Goal: Transaction & Acquisition: Register for event/course

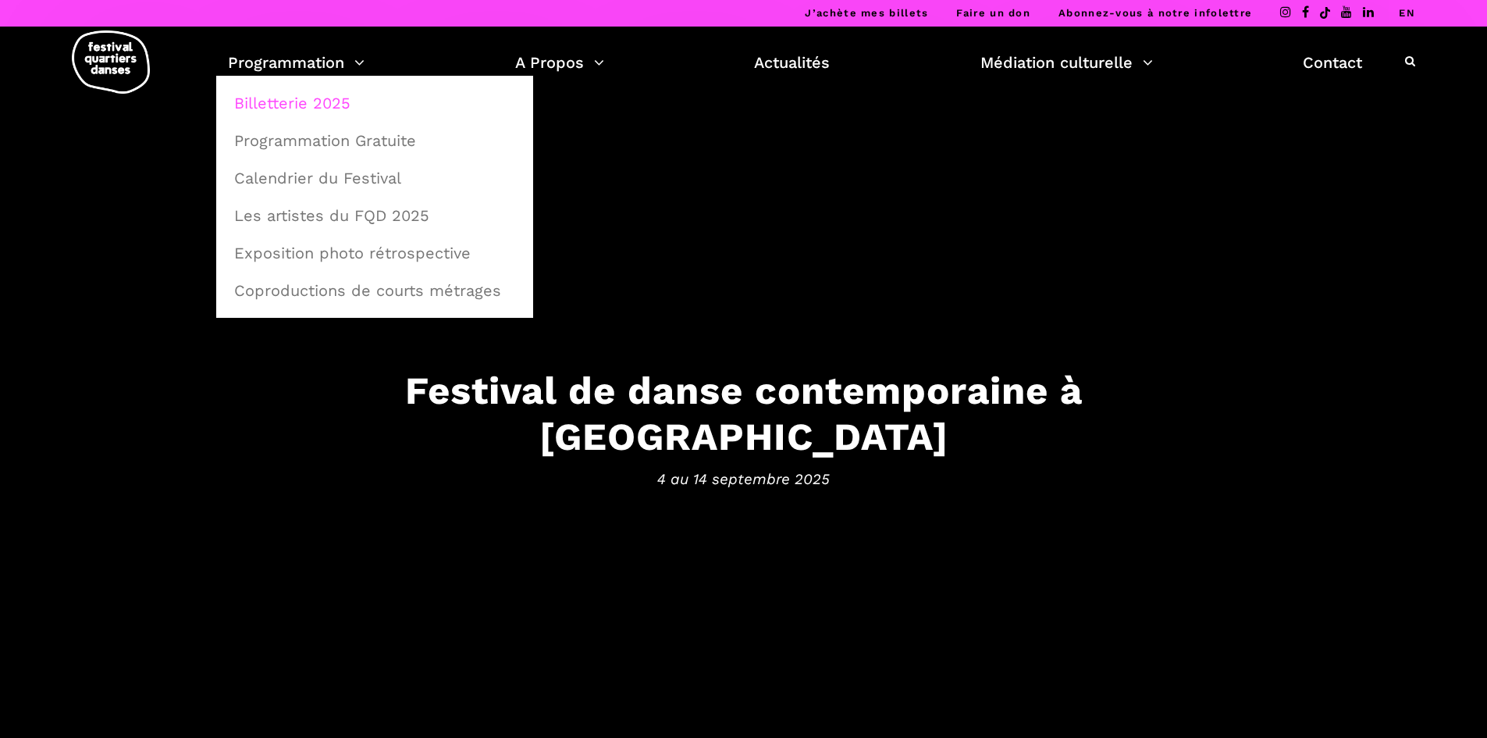
click at [324, 104] on link "Billetterie 2025" at bounding box center [375, 103] width 300 height 36
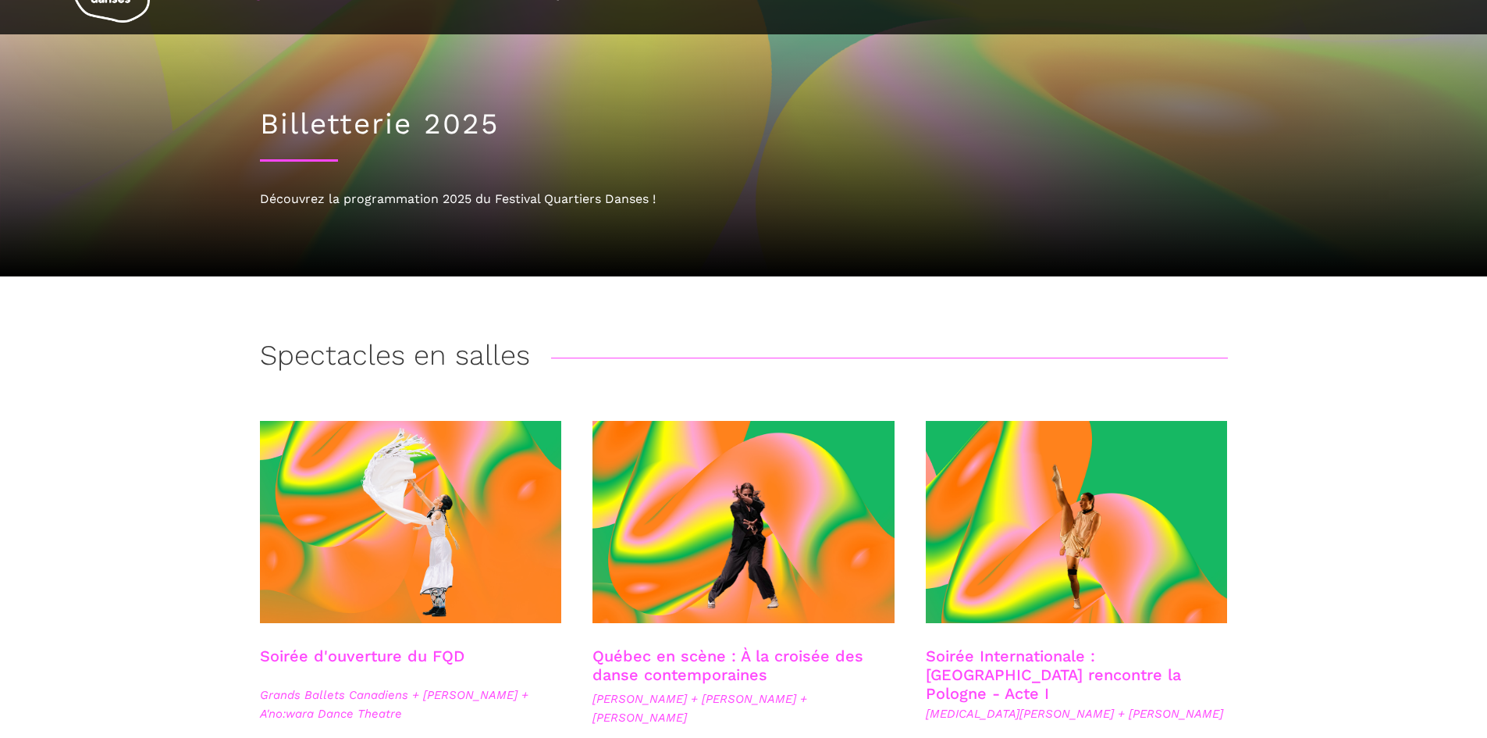
scroll to position [156, 0]
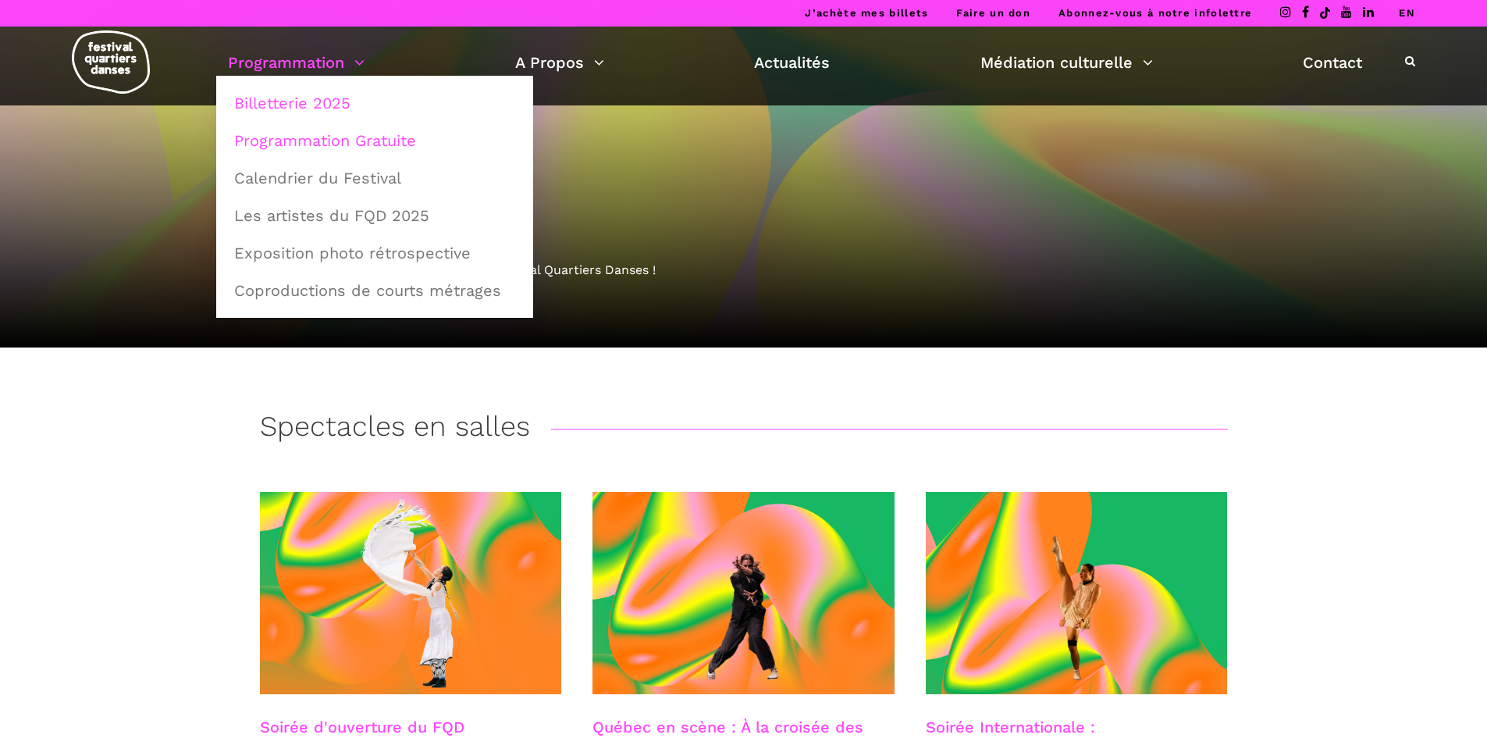
click at [298, 143] on link "Programmation Gratuite" at bounding box center [375, 141] width 300 height 36
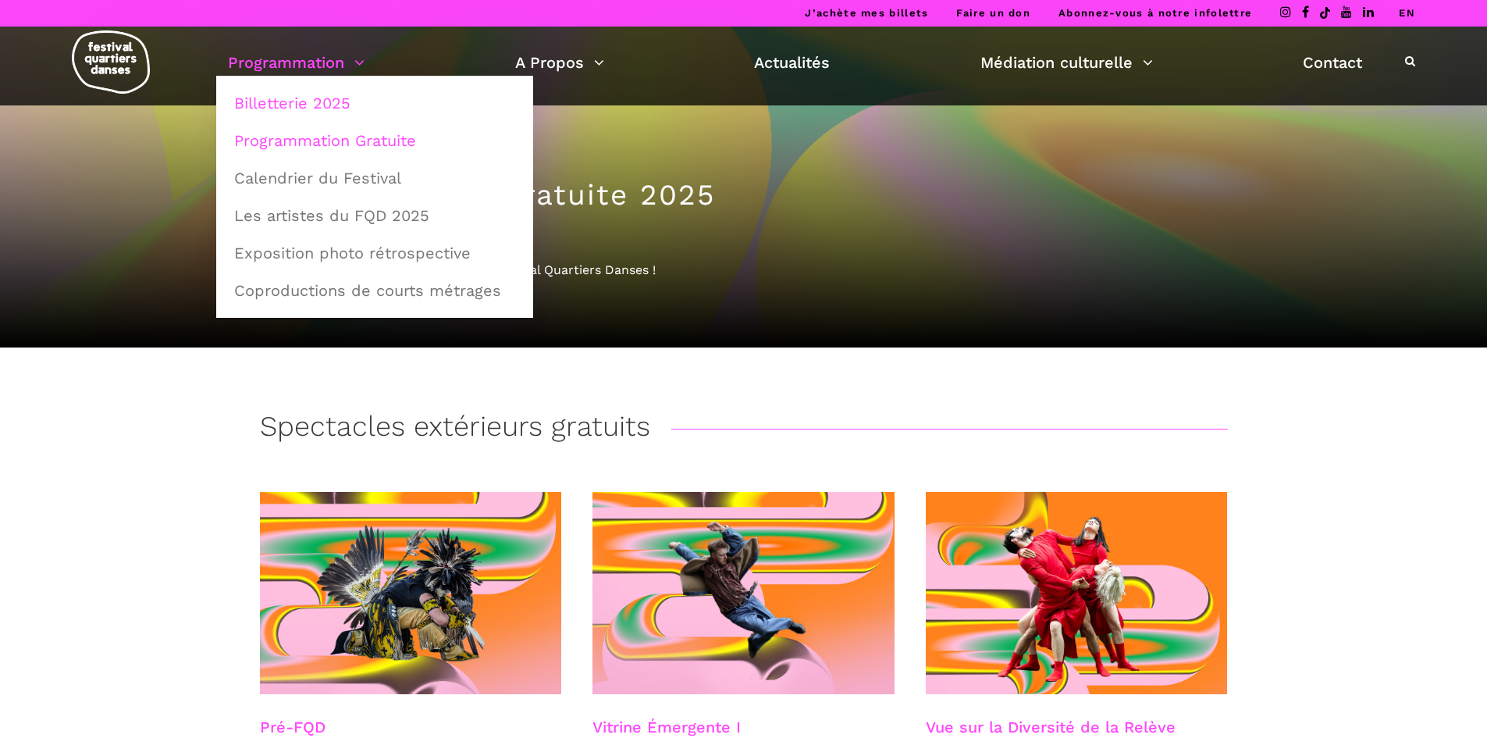
click at [308, 115] on link "Billetterie 2025" at bounding box center [375, 103] width 300 height 36
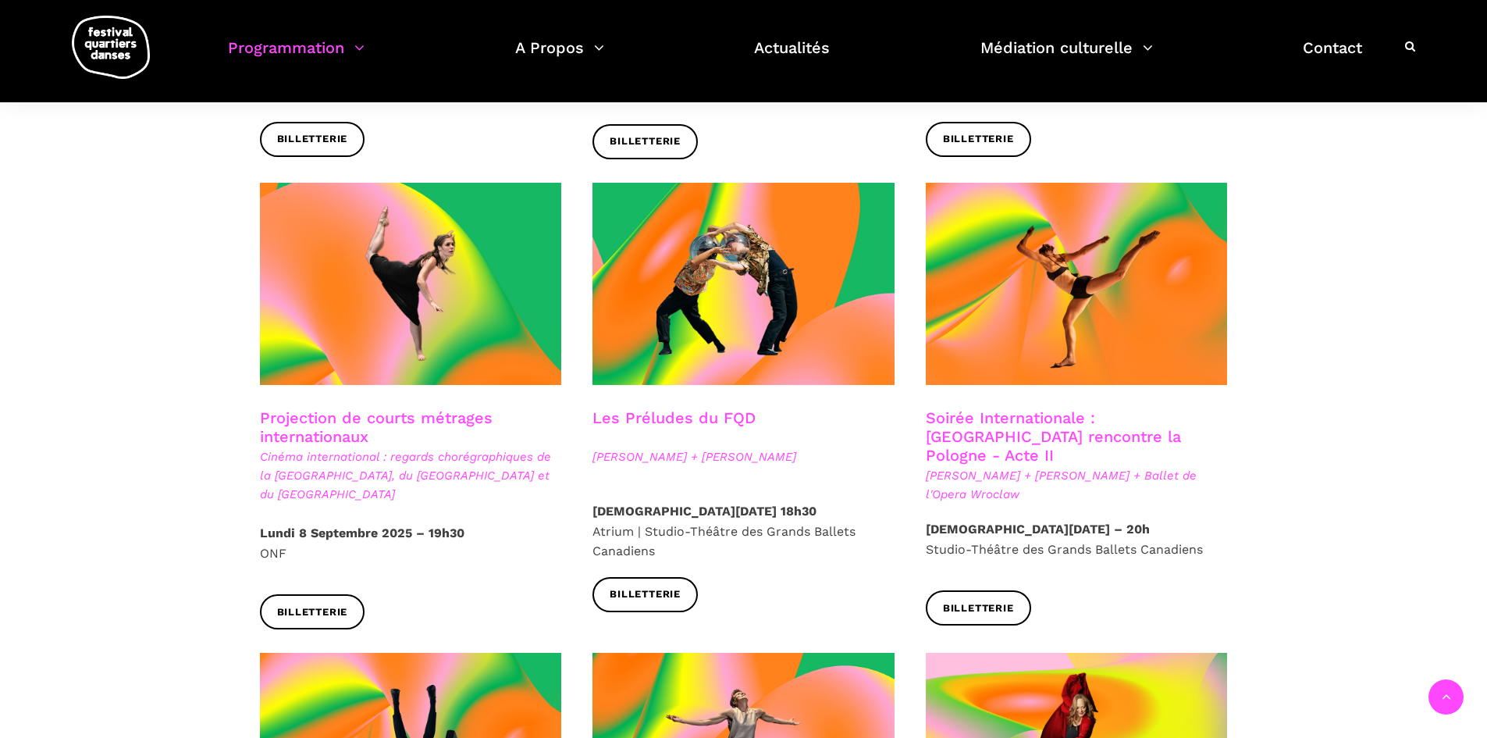
scroll to position [1093, 0]
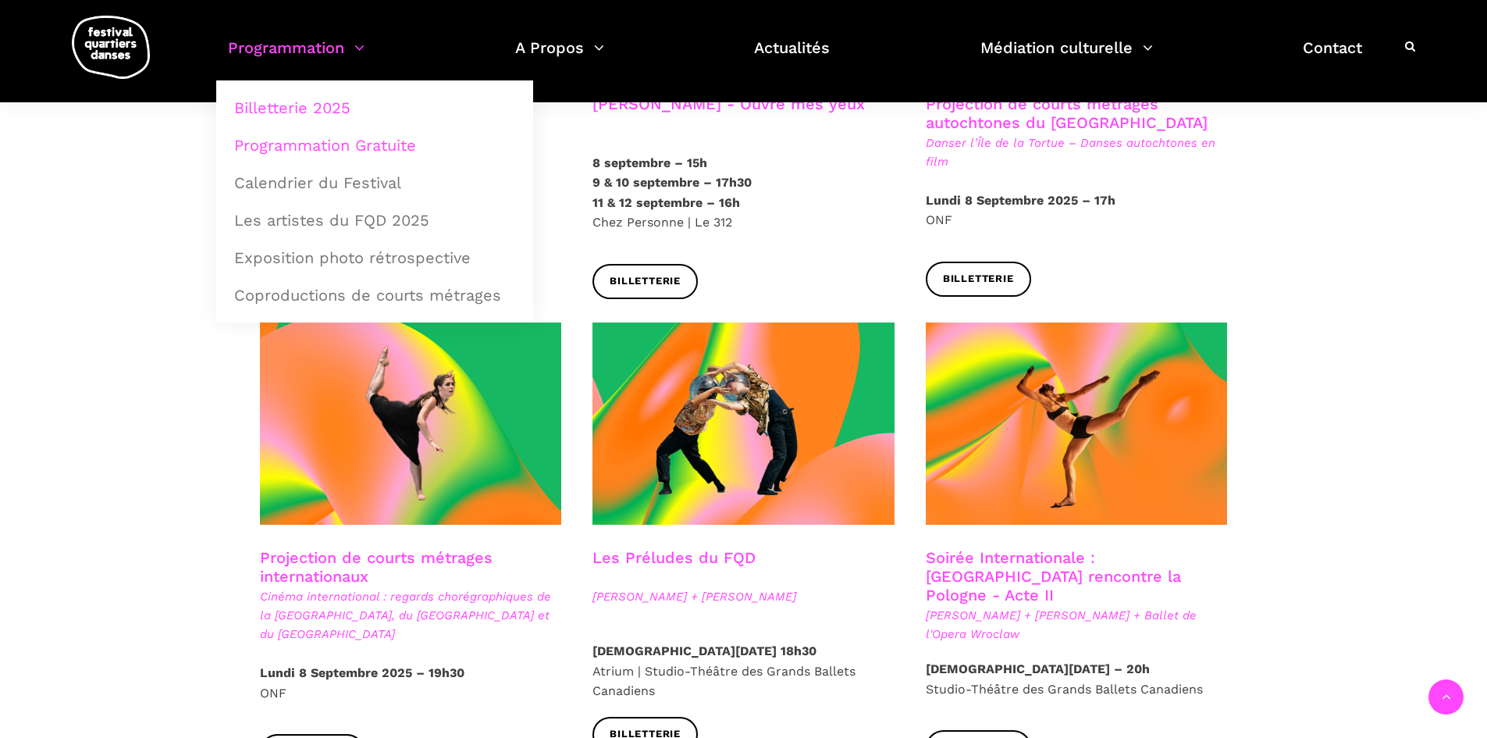
click at [304, 146] on link "Programmation Gratuite" at bounding box center [375, 145] width 300 height 36
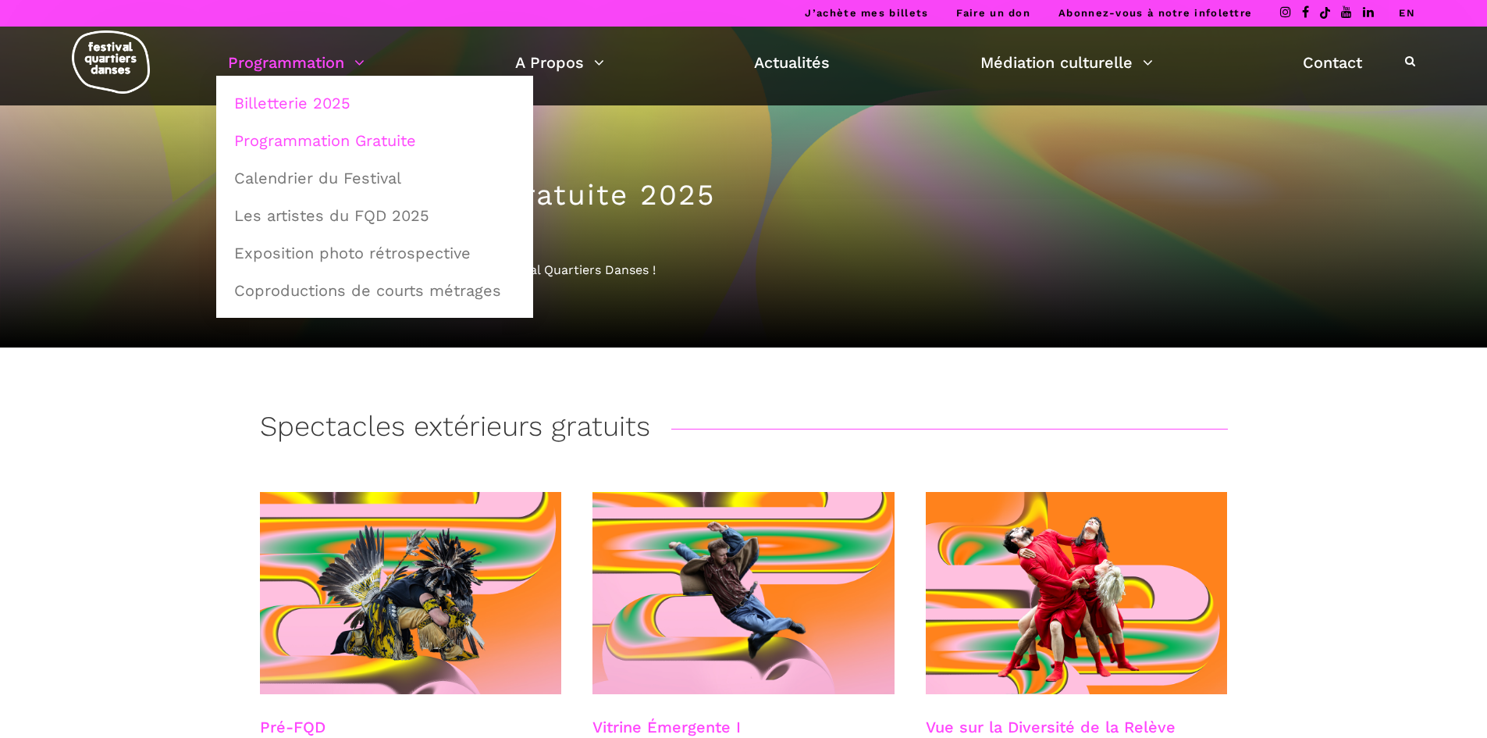
click at [301, 104] on link "Billetterie 2025" at bounding box center [375, 103] width 300 height 36
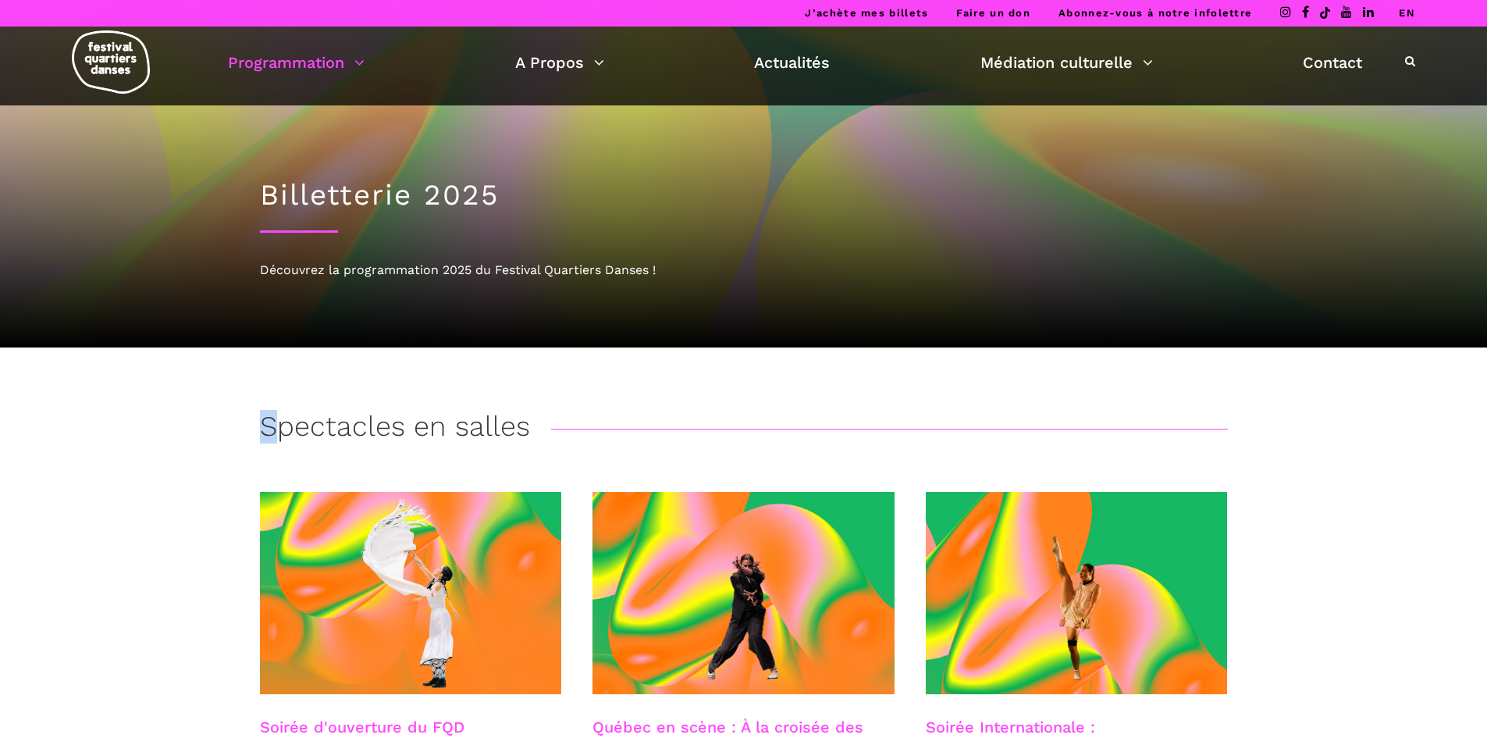
drag, startPoint x: 156, startPoint y: 418, endPoint x: 280, endPoint y: 419, distance: 124.2
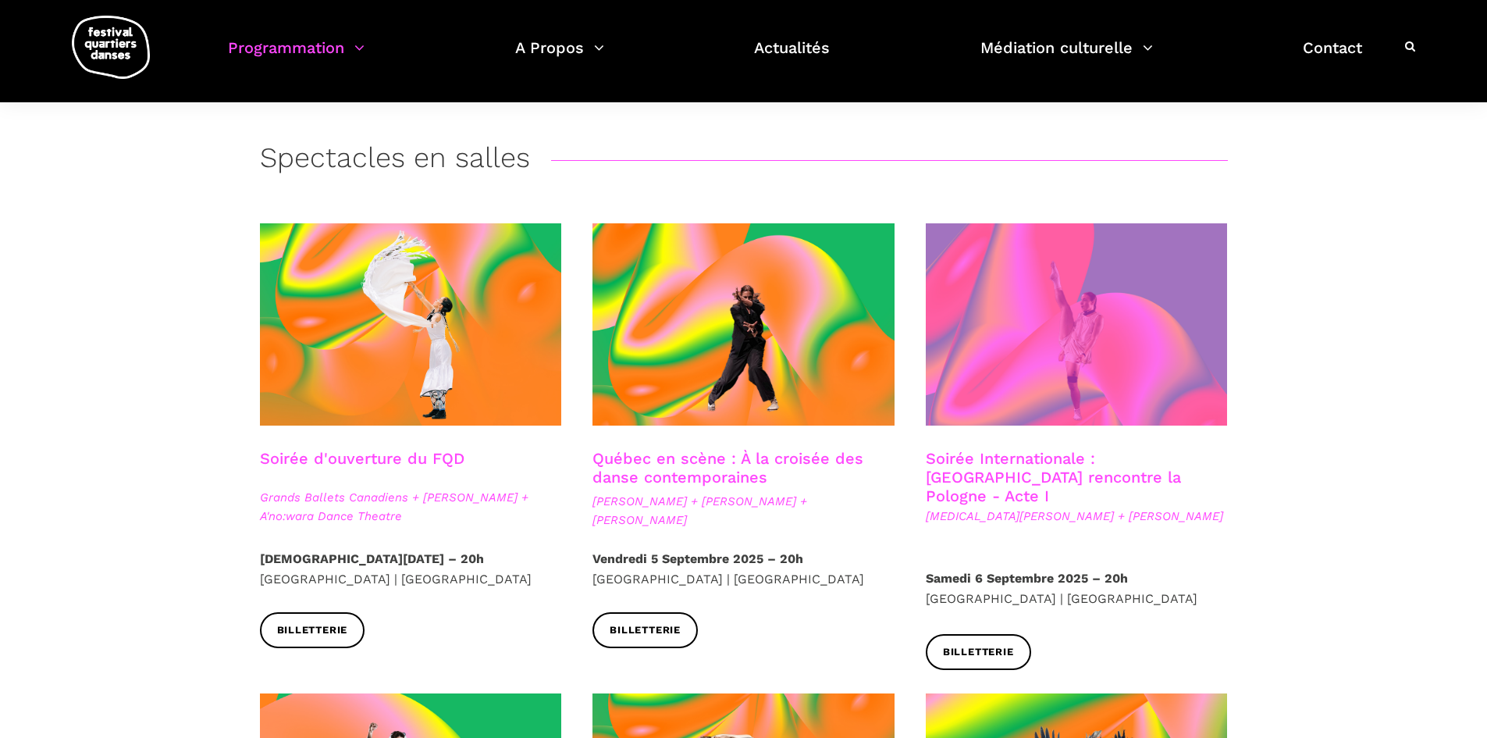
scroll to position [78, 0]
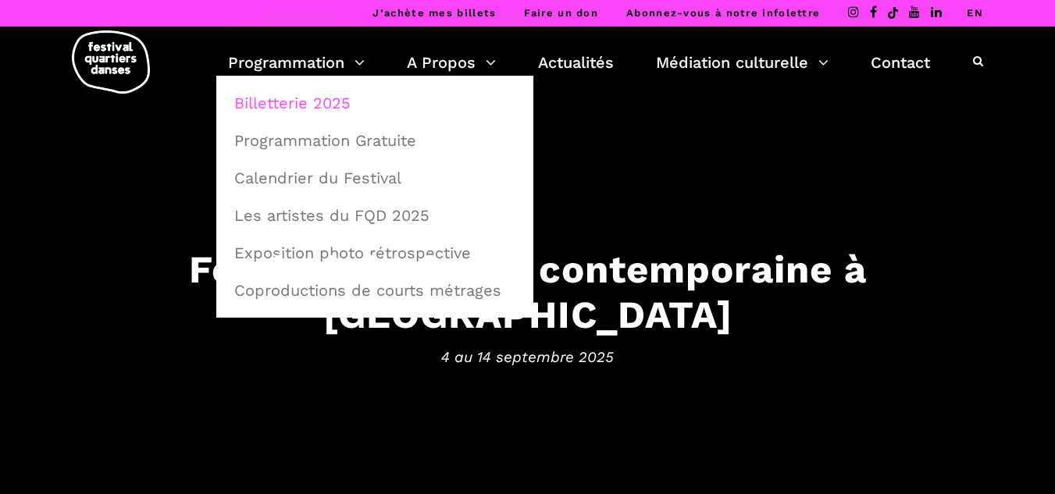
click at [289, 98] on link "Billetterie 2025" at bounding box center [375, 103] width 300 height 36
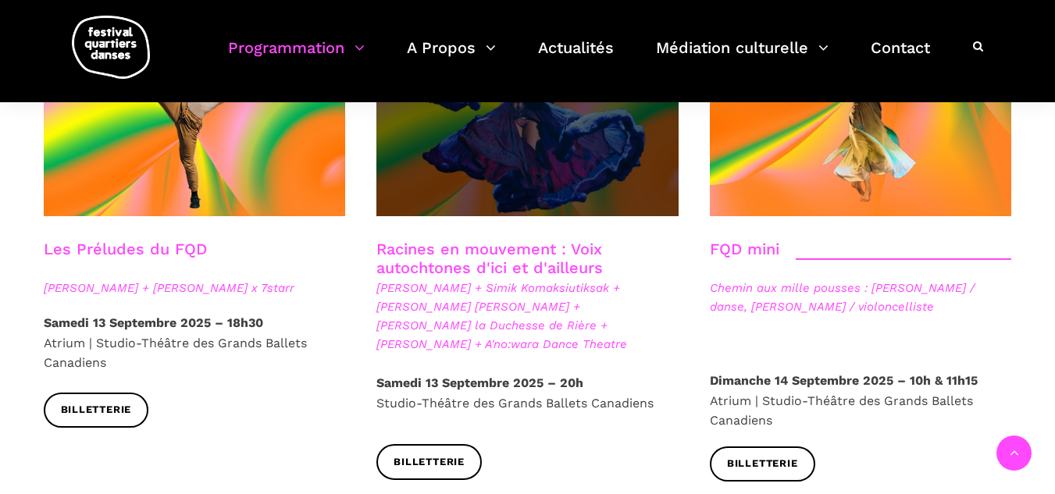
scroll to position [2342, 0]
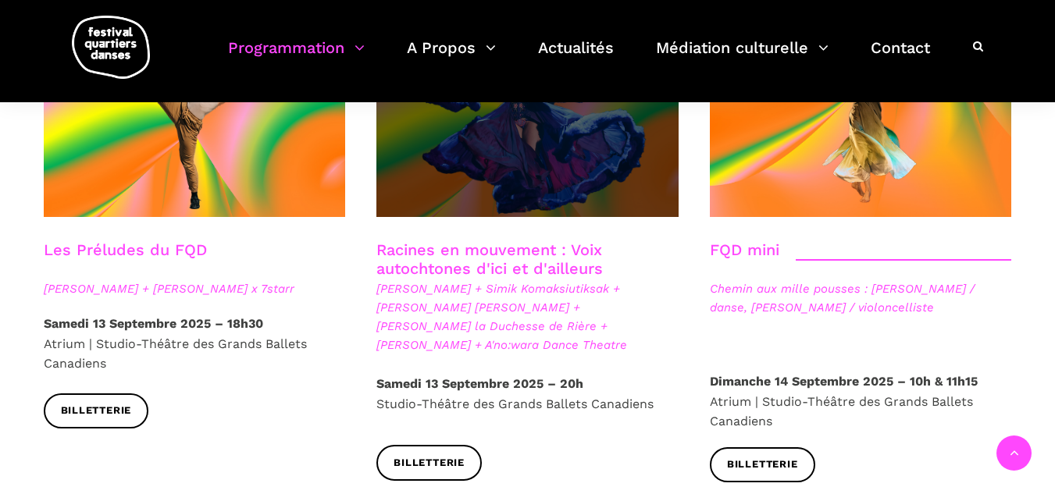
click at [411, 156] on span at bounding box center [527, 116] width 302 height 202
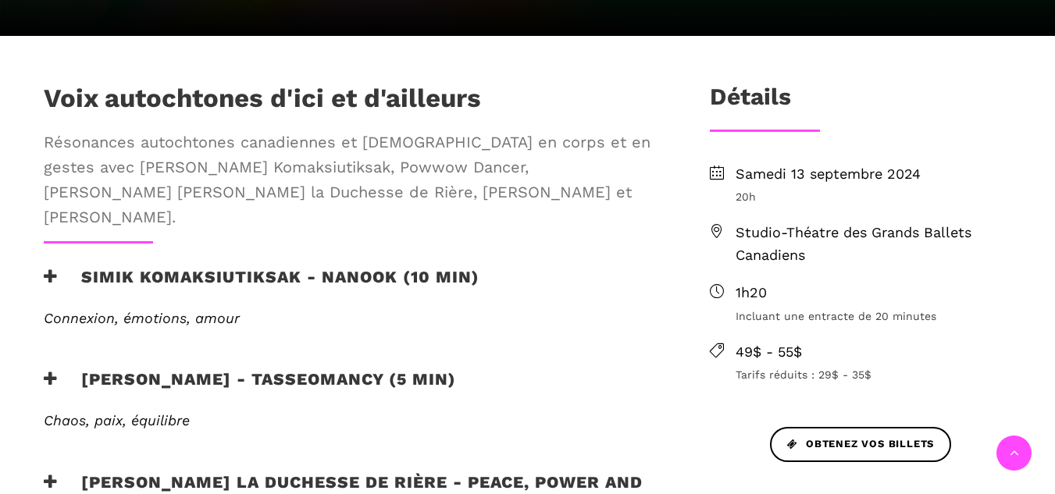
scroll to position [859, 0]
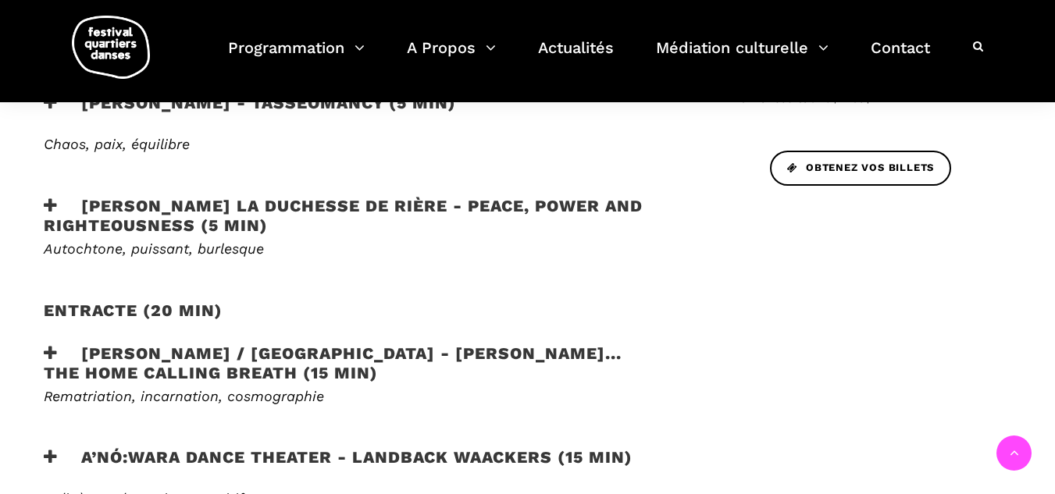
click at [46, 198] on icon at bounding box center [51, 206] width 14 height 16
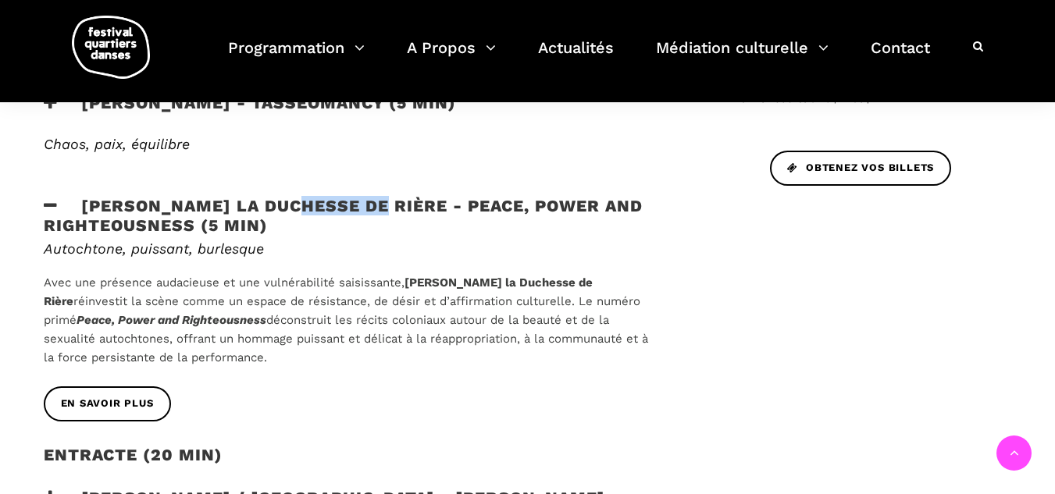
drag, startPoint x: 370, startPoint y: 180, endPoint x: 150, endPoint y: 183, distance: 220.2
click at [292, 196] on h3 "Lou Lou la Duchesse de Rière - Peace, Power and Righteousness (5 min)" at bounding box center [351, 215] width 615 height 39
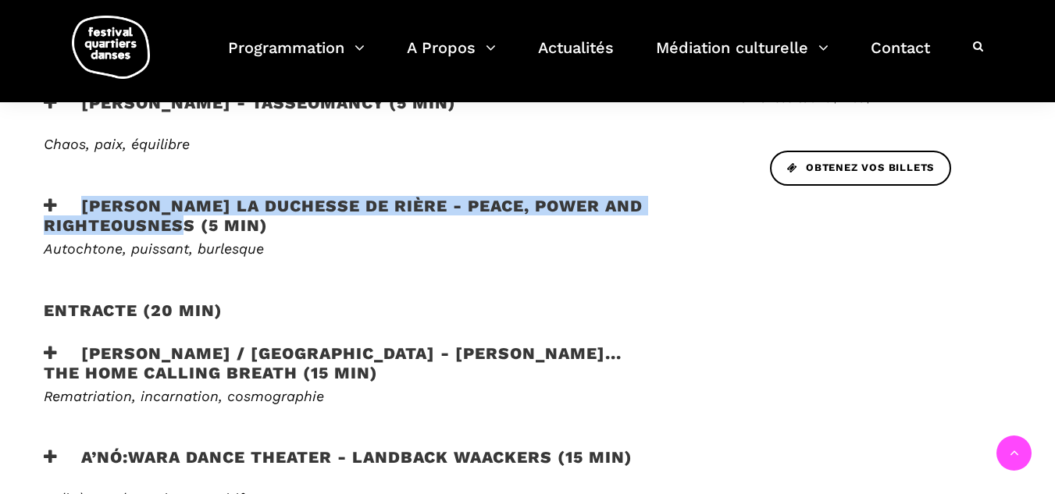
drag, startPoint x: 150, startPoint y: 183, endPoint x: 81, endPoint y: 173, distance: 69.6
click at [81, 196] on h3 "Lou Lou la Duchesse de Rière - Peace, Power and Righteousness (5 min)" at bounding box center [351, 215] width 615 height 39
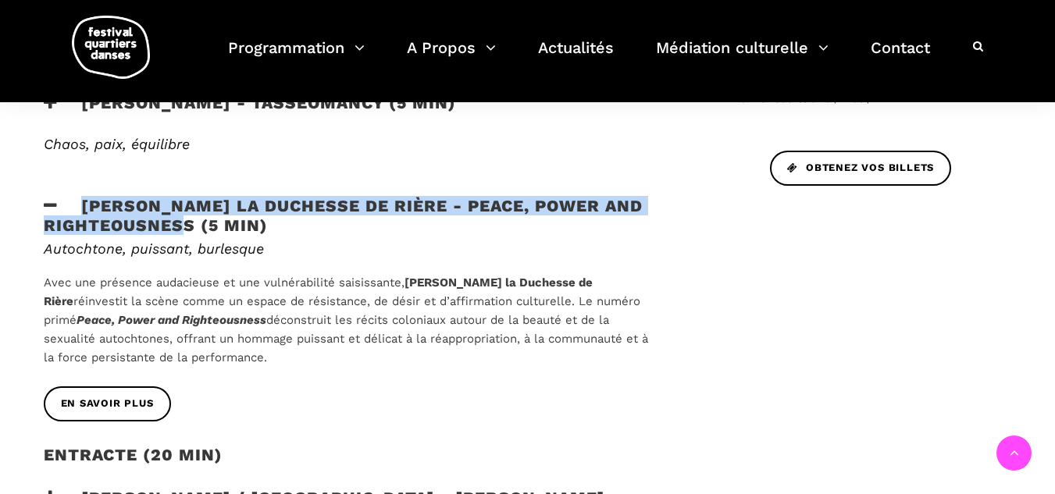
click at [81, 196] on h3 "Lou Lou la Duchesse de Rière - Peace, Power and Righteousness (5 min)" at bounding box center [351, 215] width 615 height 39
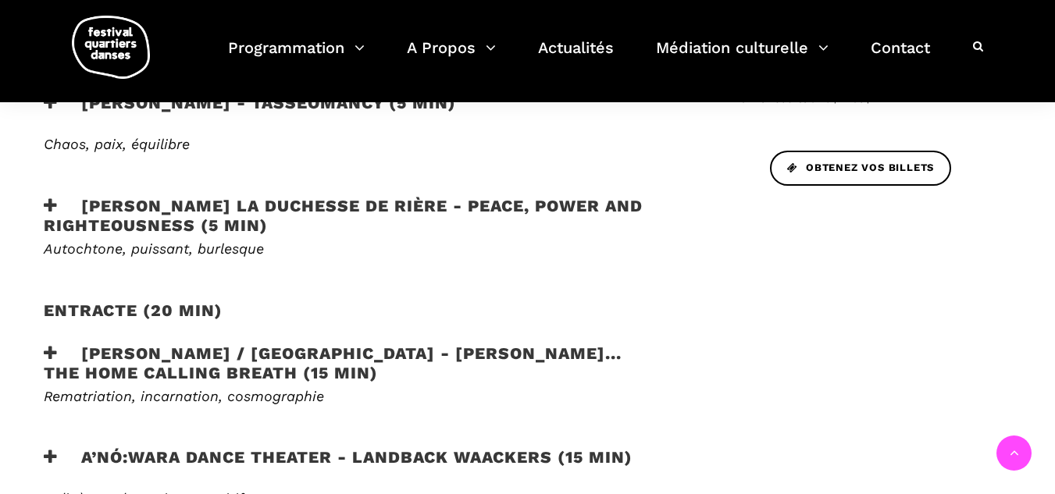
click at [280, 240] on h6 "Autochtone, puissant, burlesque" at bounding box center [351, 248] width 615 height 17
drag, startPoint x: 78, startPoint y: 180, endPoint x: 374, endPoint y: 160, distance: 296.6
click at [374, 160] on div "Voix autochtones d'ici et d'ailleurs Résonances autochtones canadiennes et aust…" at bounding box center [351, 199] width 647 height 787
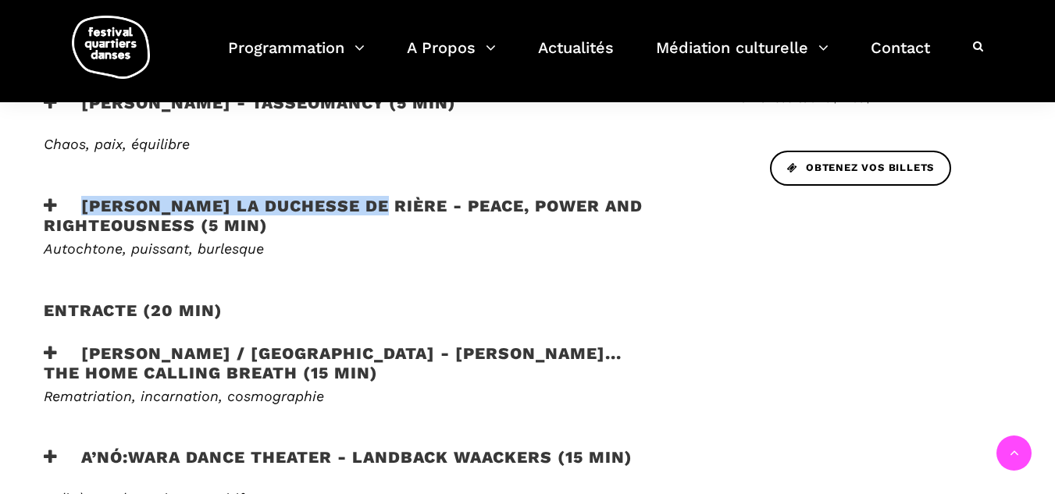
drag, startPoint x: 371, startPoint y: 185, endPoint x: 48, endPoint y: 173, distance: 322.7
click at [48, 196] on h3 "Lou Lou la Duchesse de Rière - Peace, Power and Righteousness (5 min)" at bounding box center [351, 215] width 615 height 39
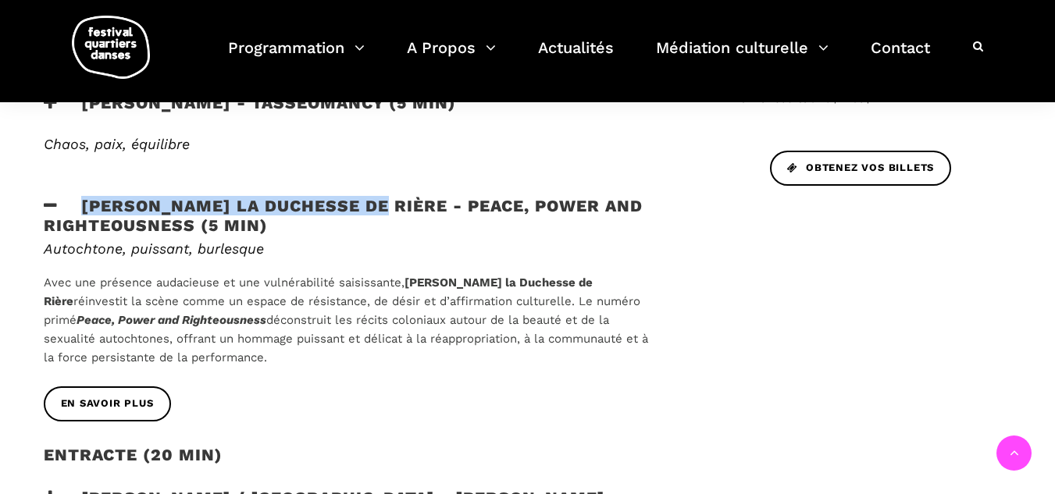
copy h3 "Lou Lou la Duchesse de Rière"
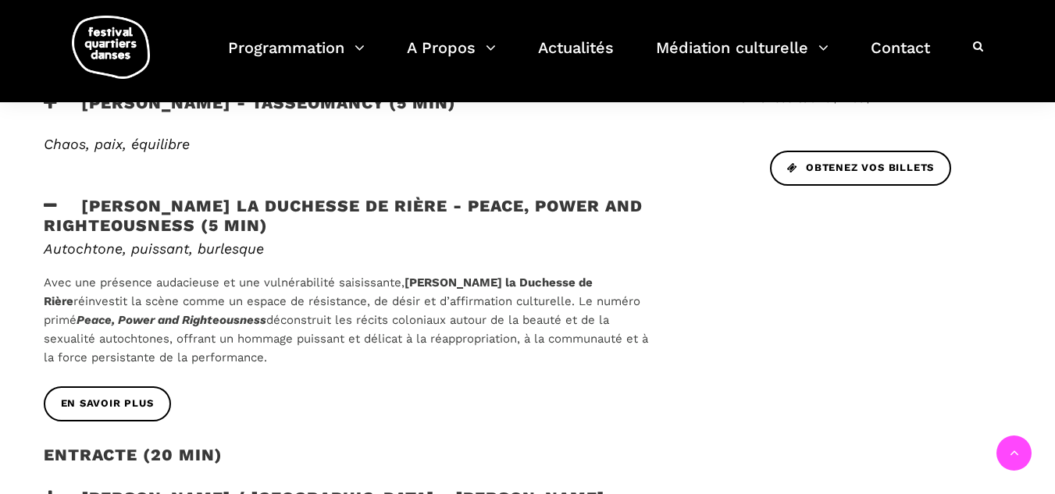
click at [441, 205] on h3 "Lou Lou la Duchesse de Rière - Peace, Power and Righteousness (5 min)" at bounding box center [351, 215] width 615 height 39
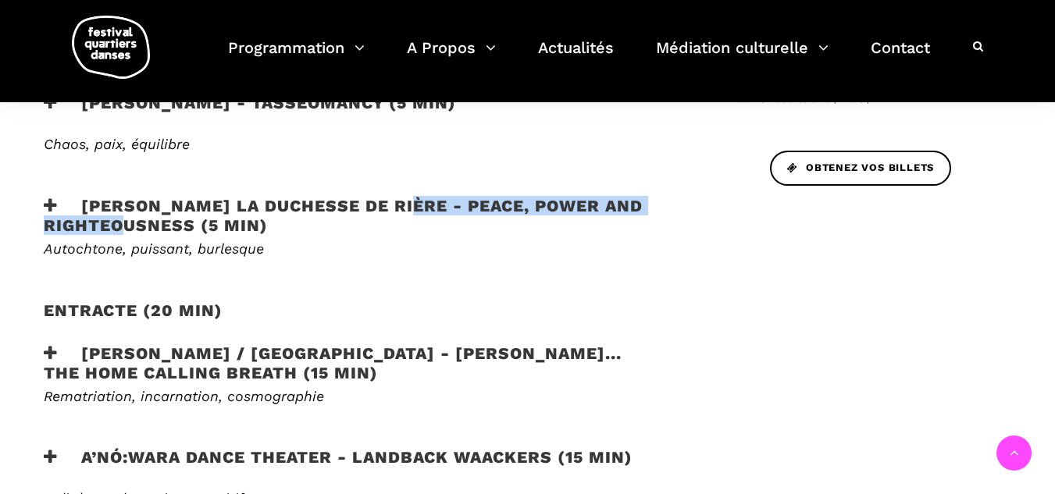
drag, startPoint x: 389, startPoint y: 175, endPoint x: 193, endPoint y: 195, distance: 197.0
click at [193, 196] on h3 "Lou Lou la Duchesse de Rière - Peace, Power and Righteousness (5 min)" at bounding box center [351, 215] width 615 height 39
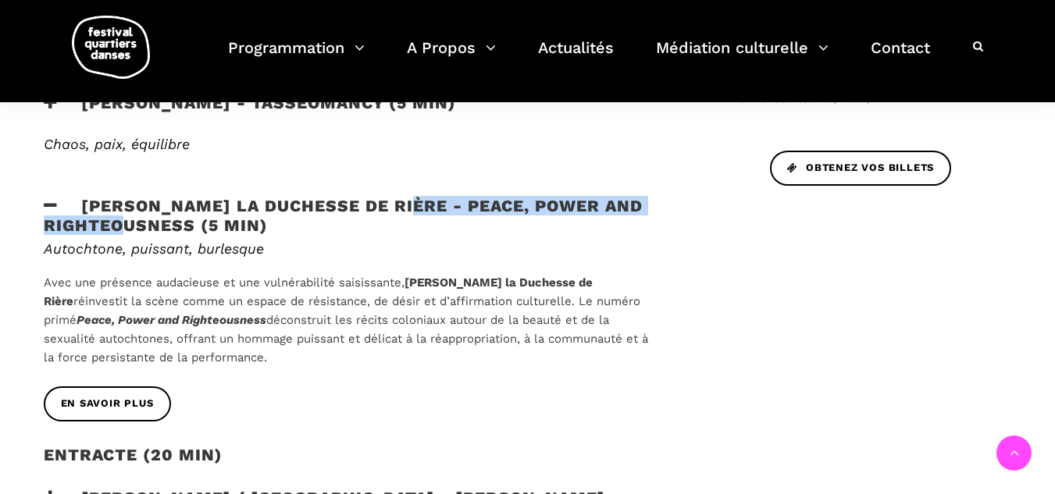
copy h3 "Peace, Power and Righteousness"
click at [124, 396] on span "EN SAVOIR PLUS" at bounding box center [107, 404] width 93 height 16
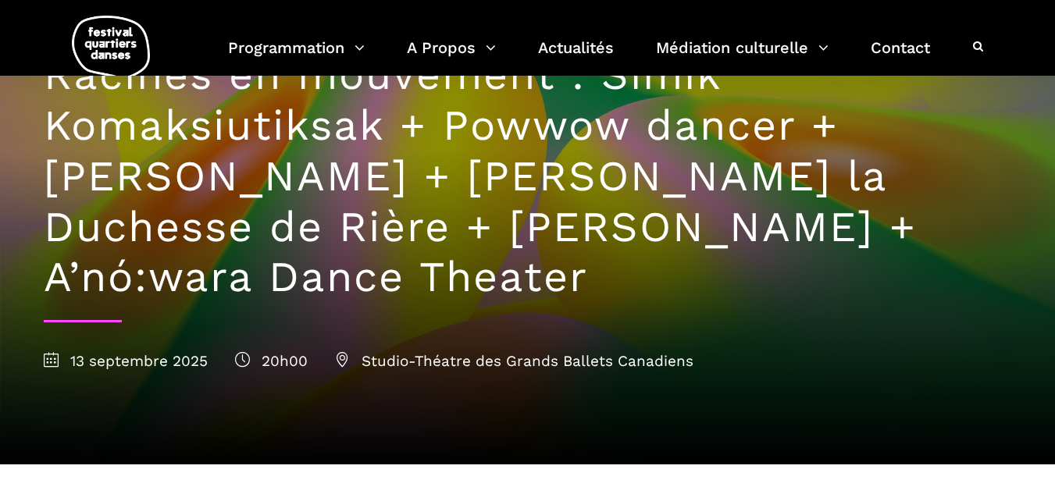
scroll to position [234, 0]
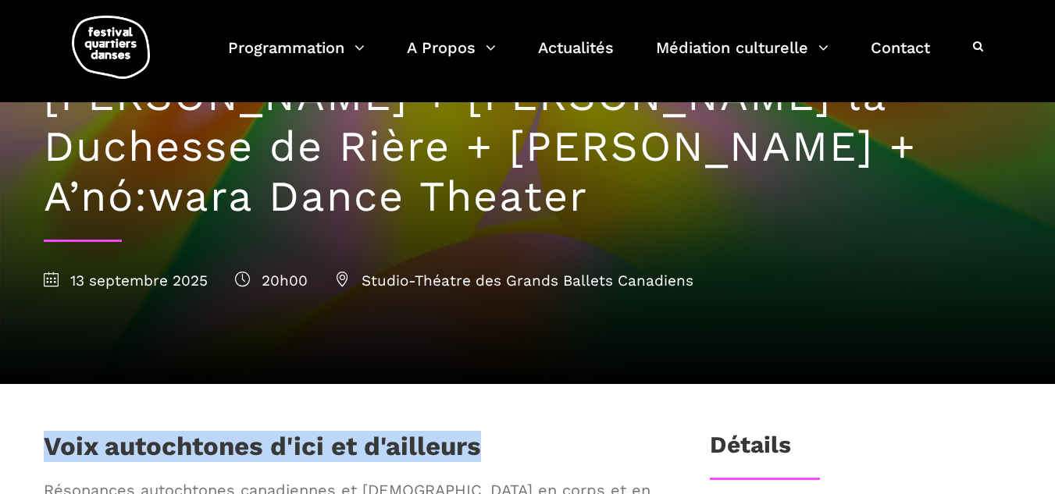
drag, startPoint x: 41, startPoint y: 444, endPoint x: 487, endPoint y: 444, distance: 446.6
copy h1 "Voix autochtones d'ici et d'ailleurs"
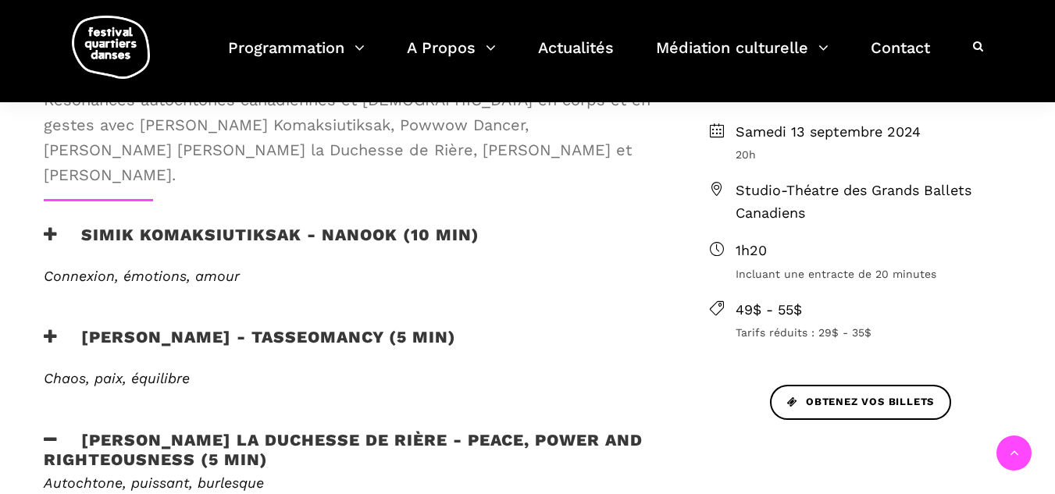
scroll to position [859, 0]
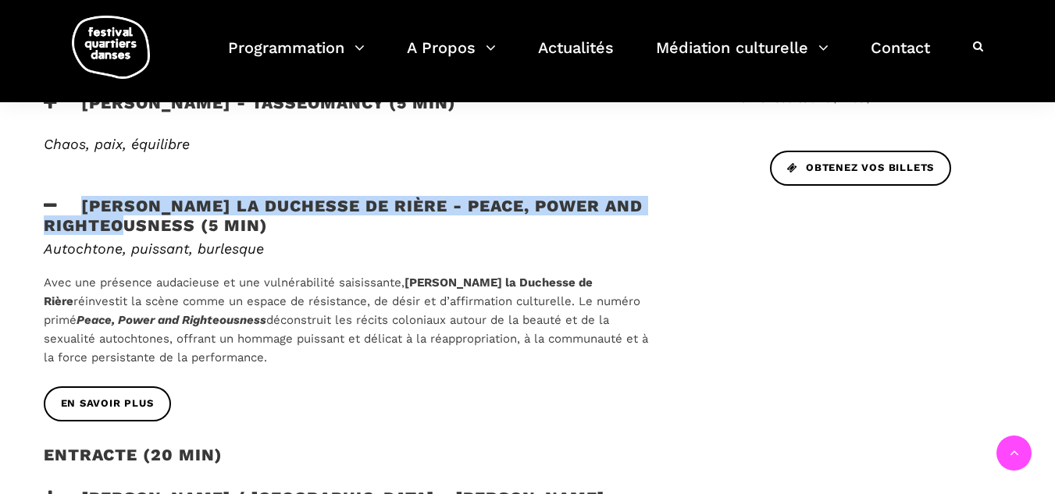
drag, startPoint x: 395, startPoint y: 170, endPoint x: 192, endPoint y: 194, distance: 204.4
click at [192, 194] on div "Voix autochtones d'ici et d'ailleurs Résonances autochtones canadiennes et aust…" at bounding box center [351, 272] width 647 height 932
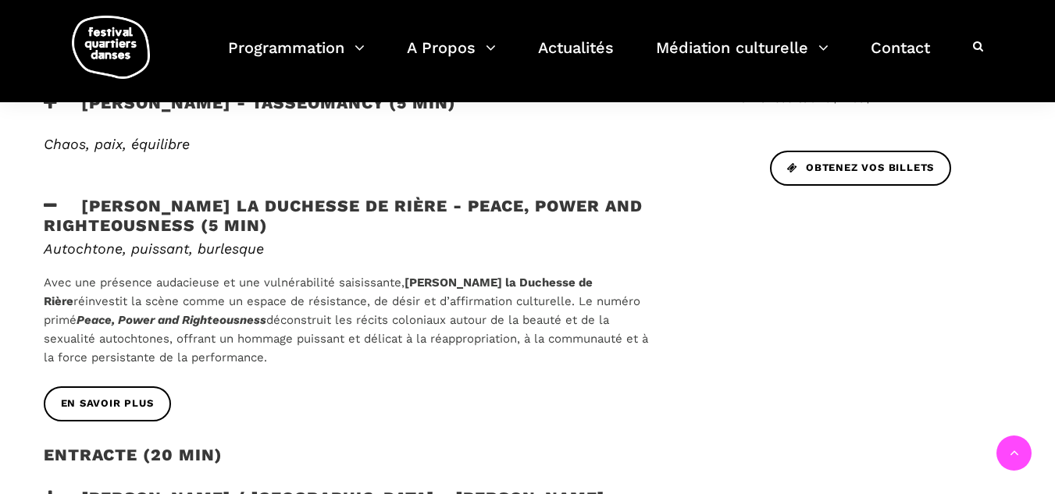
click at [514, 240] on h6 "Autochtone, puissant, burlesque" at bounding box center [351, 248] width 615 height 17
drag, startPoint x: 582, startPoint y: 272, endPoint x: 190, endPoint y: 287, distance: 393.1
click at [190, 313] on icon "Peace, Power and Righteousness" at bounding box center [172, 320] width 190 height 14
copy icon "Peace, Power and Righteousness"
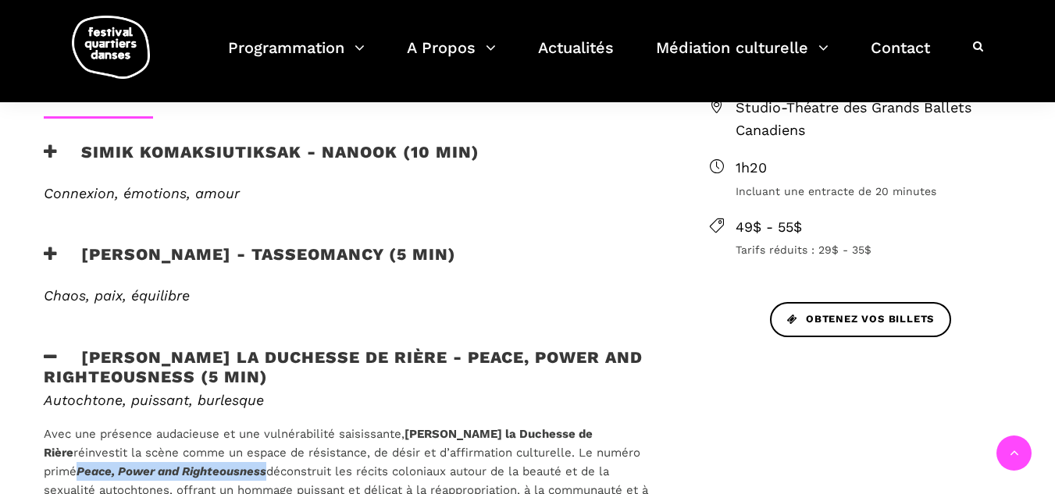
scroll to position [703, 0]
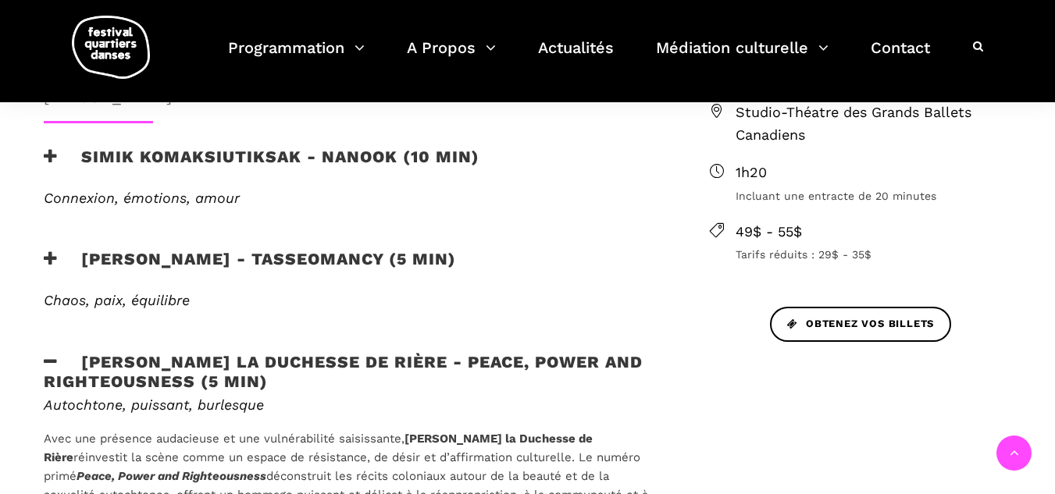
click at [54, 352] on h3 "Lou Lou la Duchesse de Rière - Peace, Power and Righteousness (5 min)" at bounding box center [351, 371] width 615 height 39
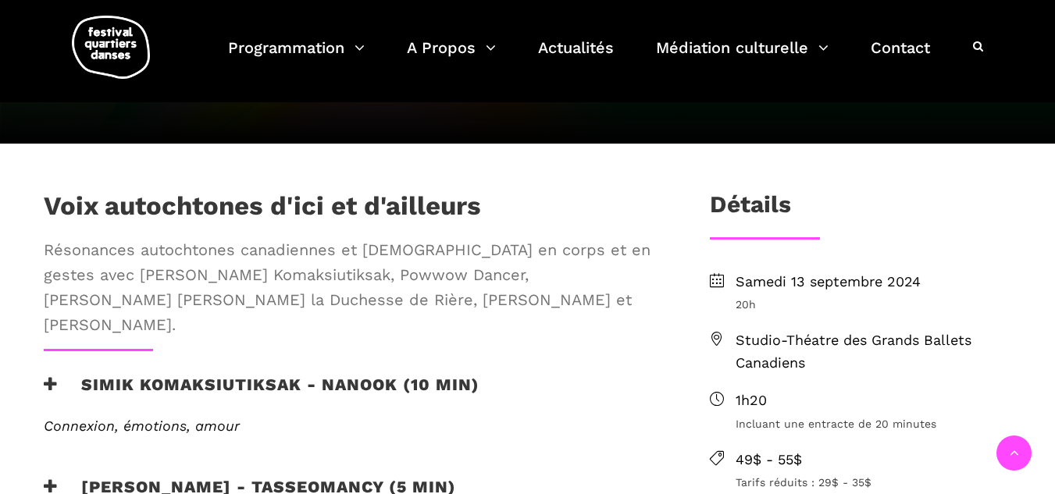
scroll to position [468, 0]
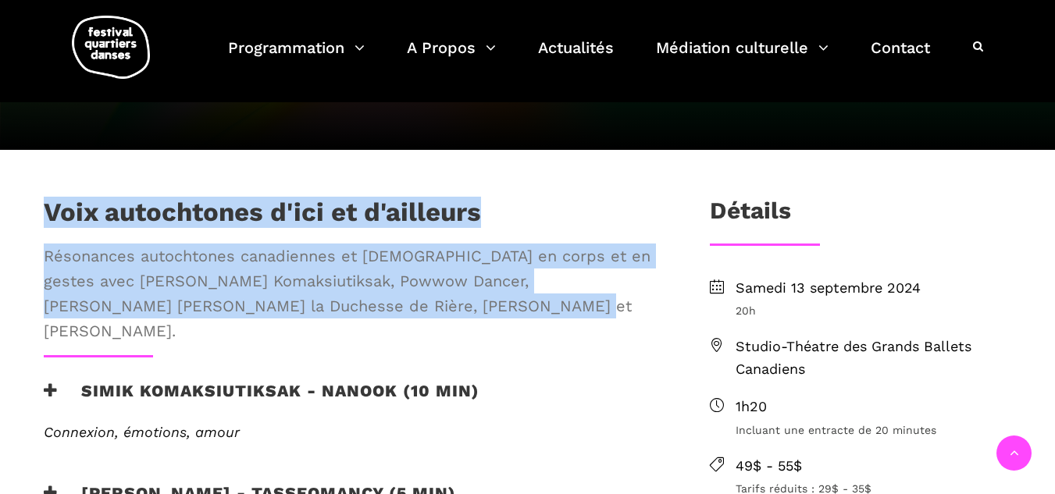
drag, startPoint x: 528, startPoint y: 309, endPoint x: 37, endPoint y: 221, distance: 499.0
click at [37, 221] on div "Voix autochtones d'ici et d'ailleurs Résonances autochtones canadiennes et aust…" at bounding box center [351, 276] width 647 height 159
copy div "Voix autochtones d'ici et d'ailleurs Résonances autochtones canadiennes et aust…"
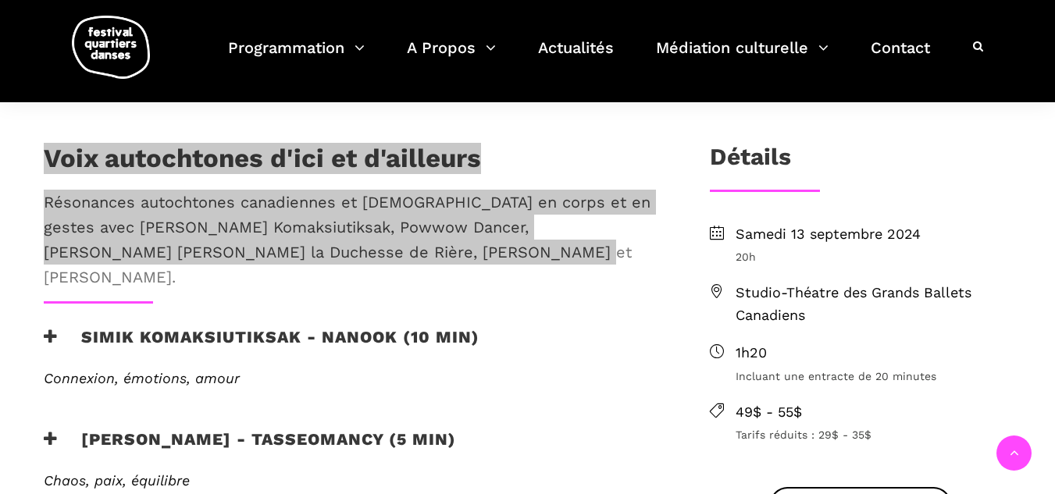
scroll to position [547, 0]
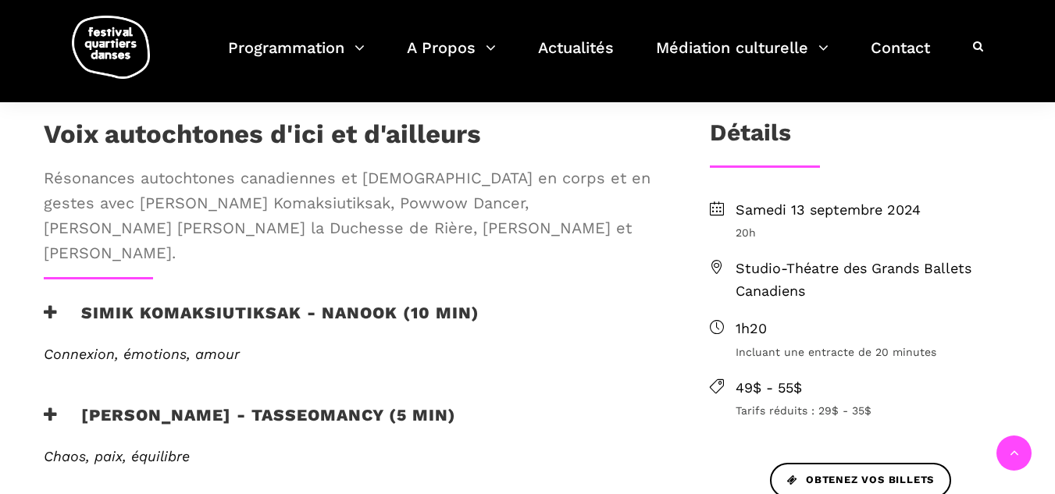
drag, startPoint x: 815, startPoint y: 295, endPoint x: 819, endPoint y: 340, distance: 45.5
click at [815, 295] on span "Studio-Théatre des Grands Ballets Canadiens" at bounding box center [874, 280] width 276 height 45
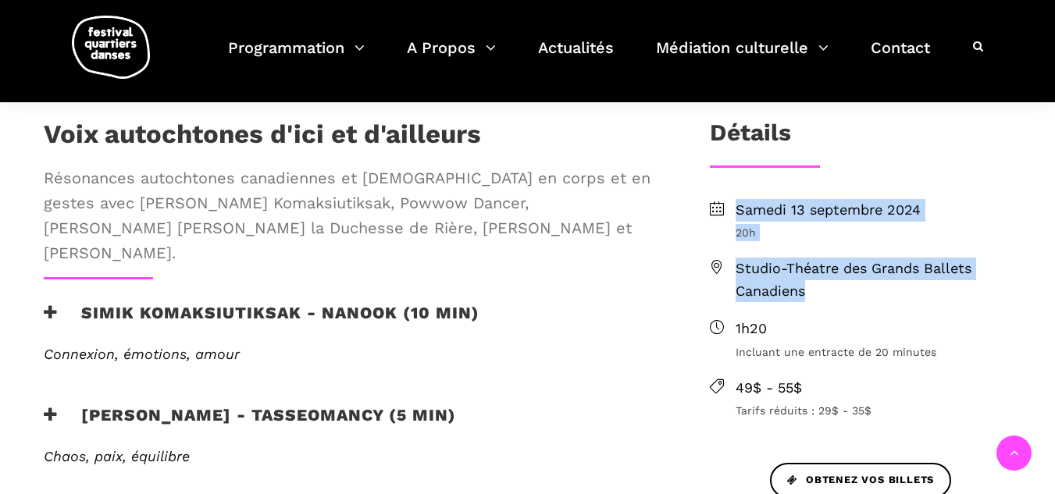
drag, startPoint x: 735, startPoint y: 208, endPoint x: 867, endPoint y: 287, distance: 154.1
click at [867, 287] on ul "Samedi 13 septembre 2024 20h Studio-Théatre des Grands Ballets Canadiens 1h20 I…" at bounding box center [861, 309] width 302 height 221
copy ul "Samedi 13 septembre 2024 20h Studio-Théatre des Grands Ballets Canadiens"
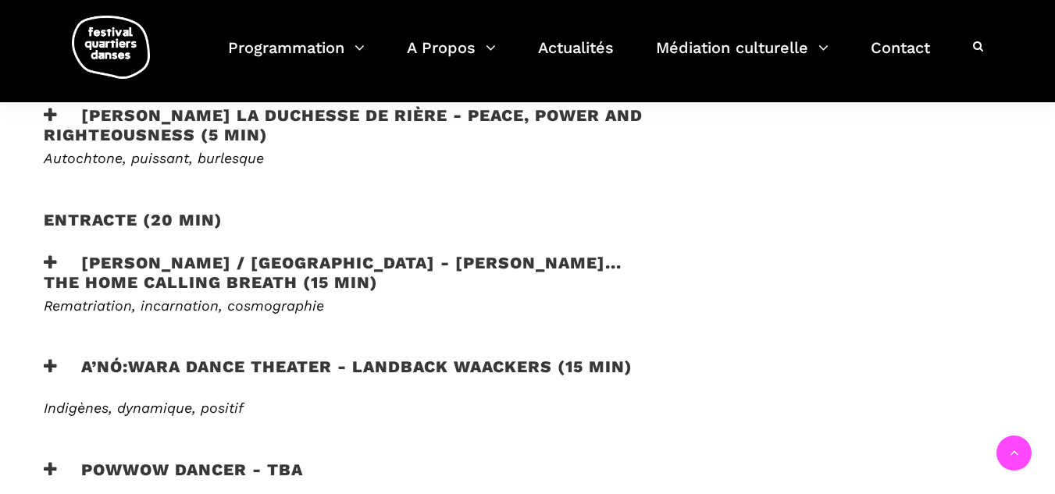
scroll to position [1171, 0]
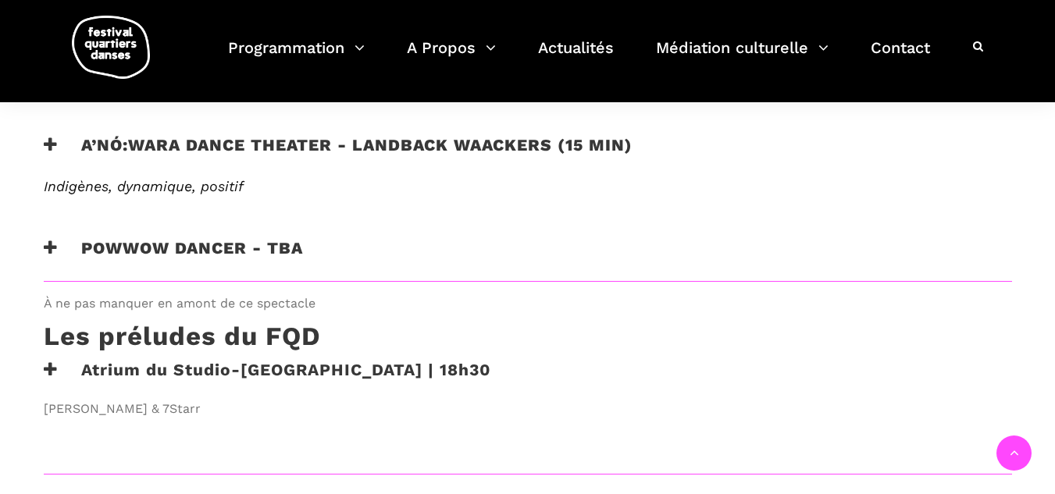
click at [59, 135] on h3 "A’nó:wara Dance Theater - Landback Waackers (15 min)" at bounding box center [338, 154] width 589 height 39
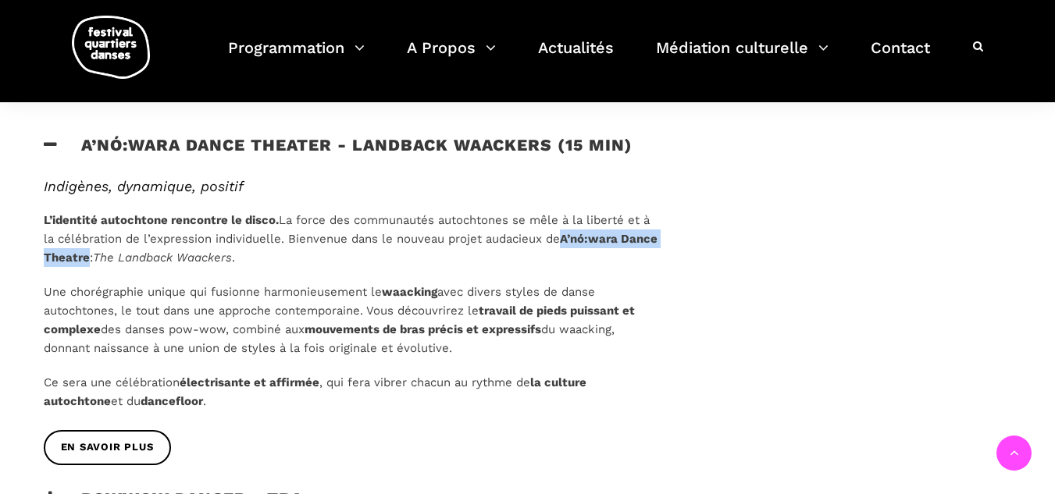
drag, startPoint x: 564, startPoint y: 211, endPoint x: 126, endPoint y: 232, distance: 438.5
click at [126, 232] on p "L’identité autochtone rencontre le disco. La force des communautés autochtones …" at bounding box center [351, 239] width 615 height 56
copy strong "A’nó:wara Dance Theatre"
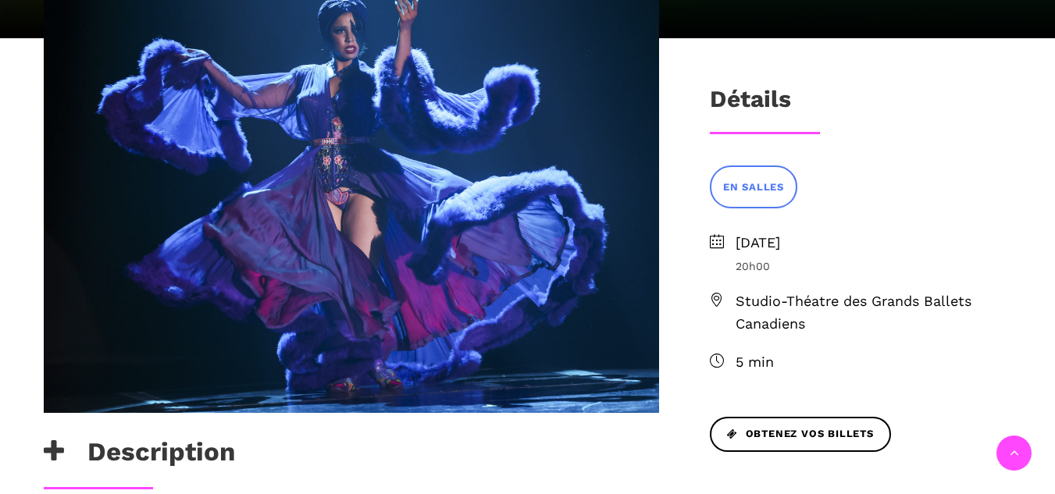
scroll to position [625, 0]
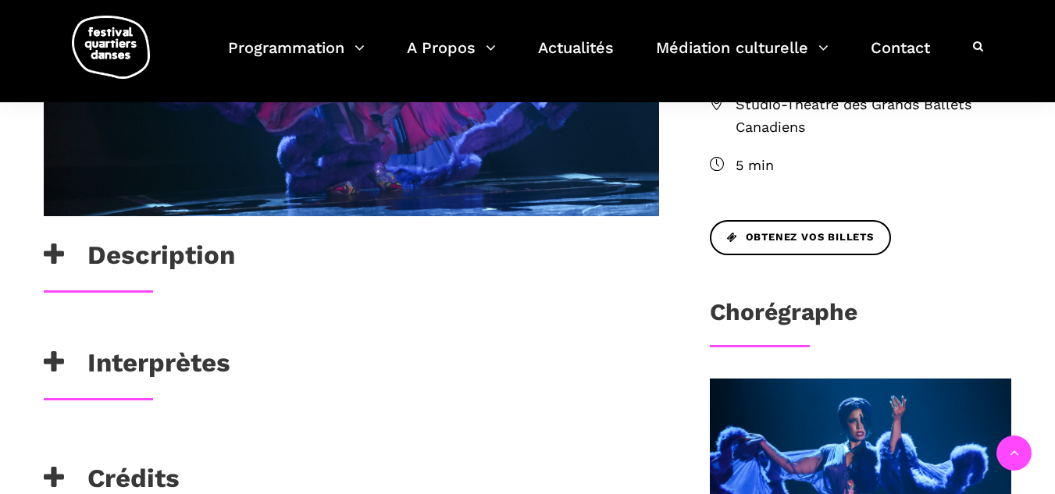
click at [61, 262] on icon at bounding box center [54, 255] width 20 height 26
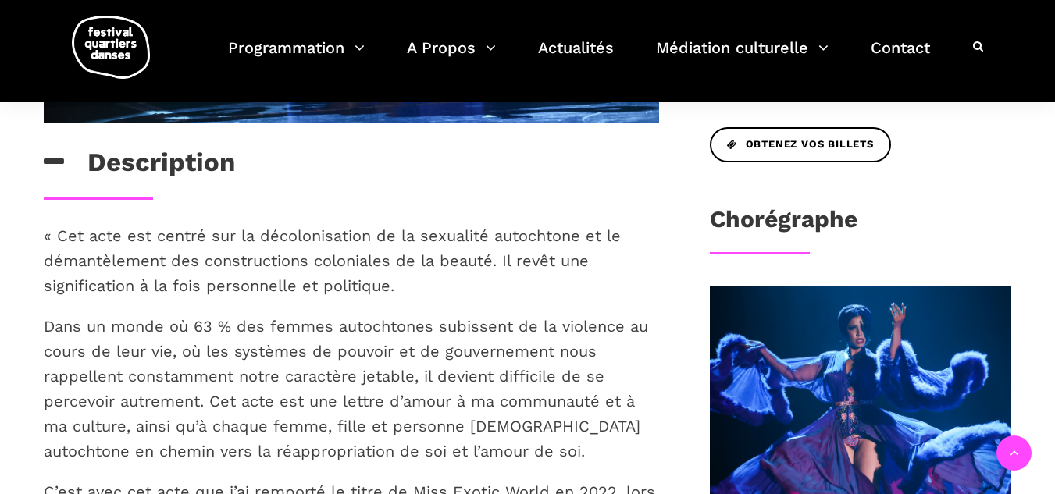
scroll to position [859, 0]
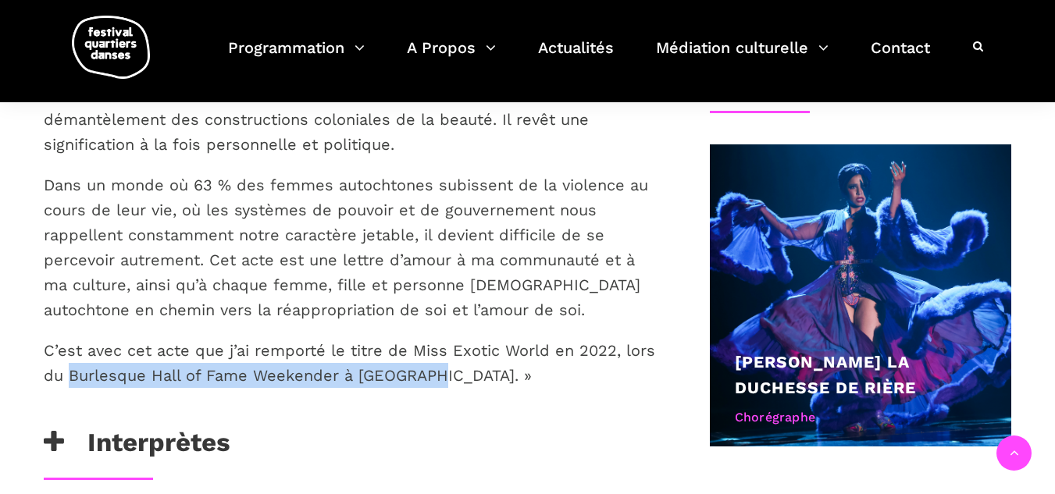
drag, startPoint x: 69, startPoint y: 376, endPoint x: 428, endPoint y: 371, distance: 358.4
click at [428, 371] on p "C’est avec cet acte que j’ai remporté le titre de Miss Exotic World en 2022, lo…" at bounding box center [351, 363] width 615 height 50
copy p "Burlesque Hall of Fame Weekender à Las Vegas"
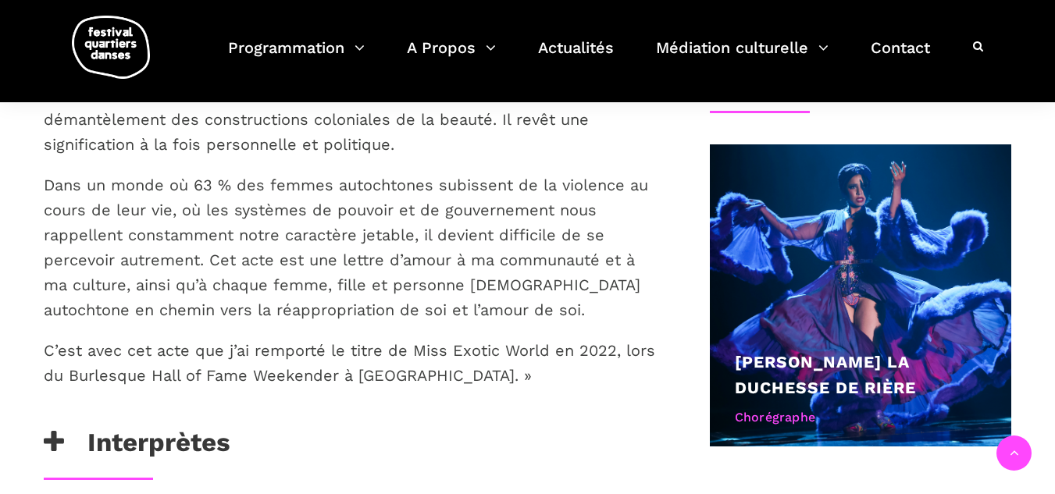
click at [543, 352] on p "C’est avec cet acte que j’ai remporté le titre de Miss Exotic World en 2022, lo…" at bounding box center [351, 363] width 615 height 50
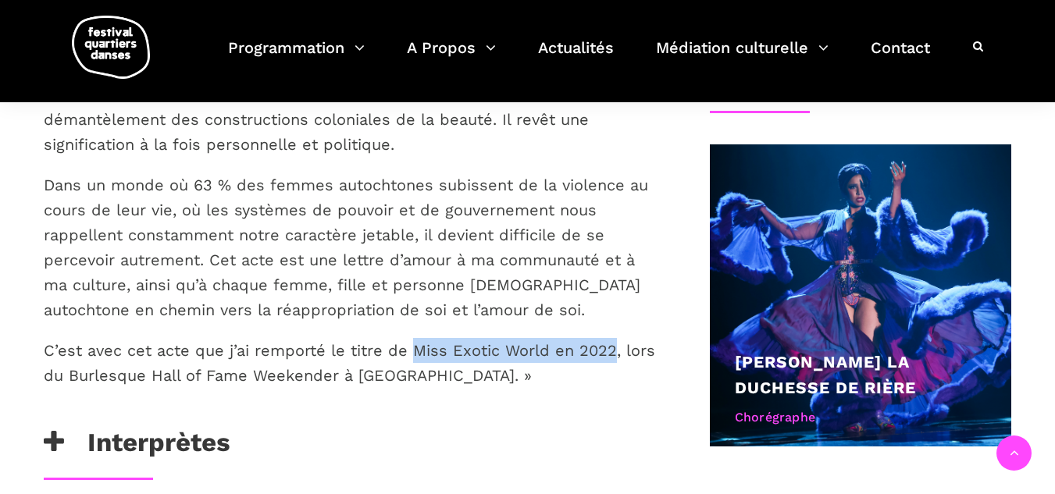
drag, startPoint x: 412, startPoint y: 347, endPoint x: 611, endPoint y: 338, distance: 199.3
click at [611, 338] on p "C’est avec cet acte que j’ai remporté le titre de Miss Exotic World en 2022, lo…" at bounding box center [351, 363] width 615 height 50
copy p "Miss Exotic World en 2022"
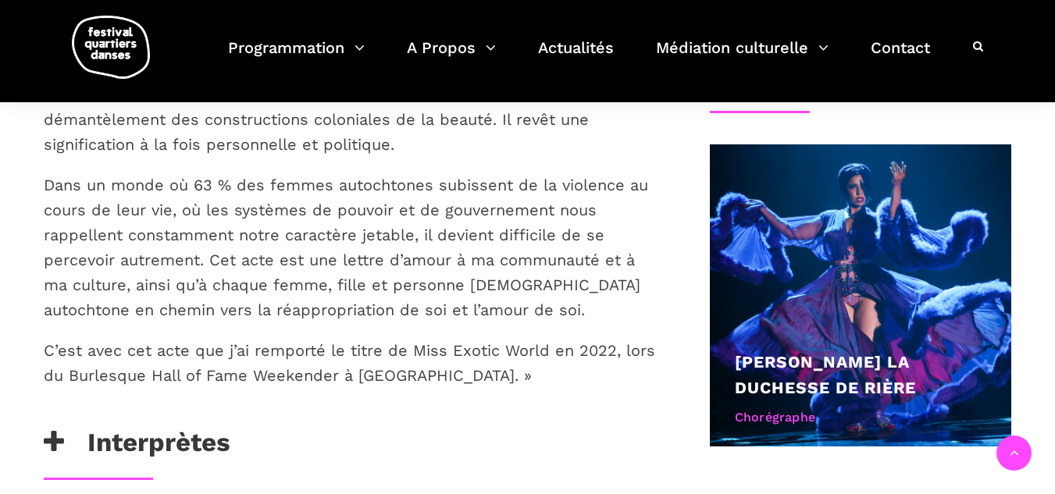
click at [430, 438] on div "Interprètes" at bounding box center [351, 446] width 615 height 39
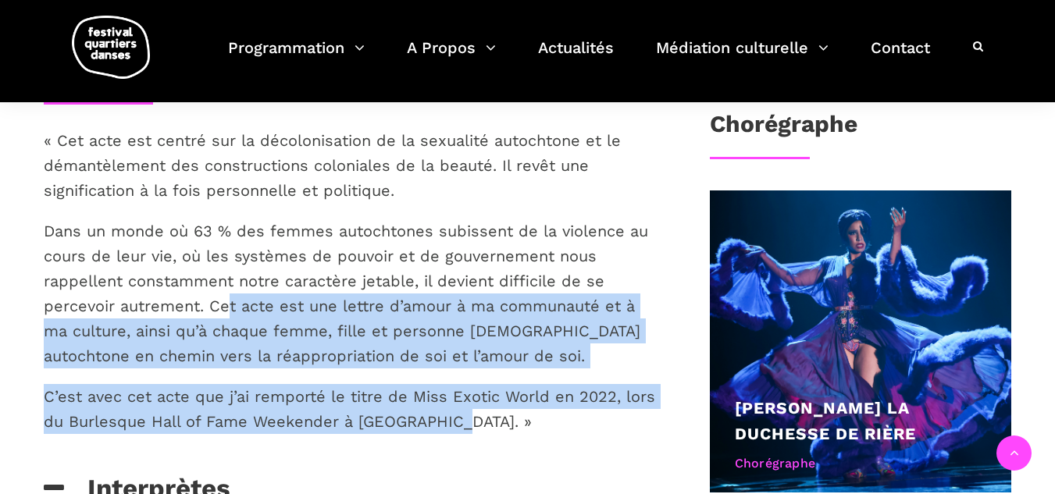
scroll to position [703, 0]
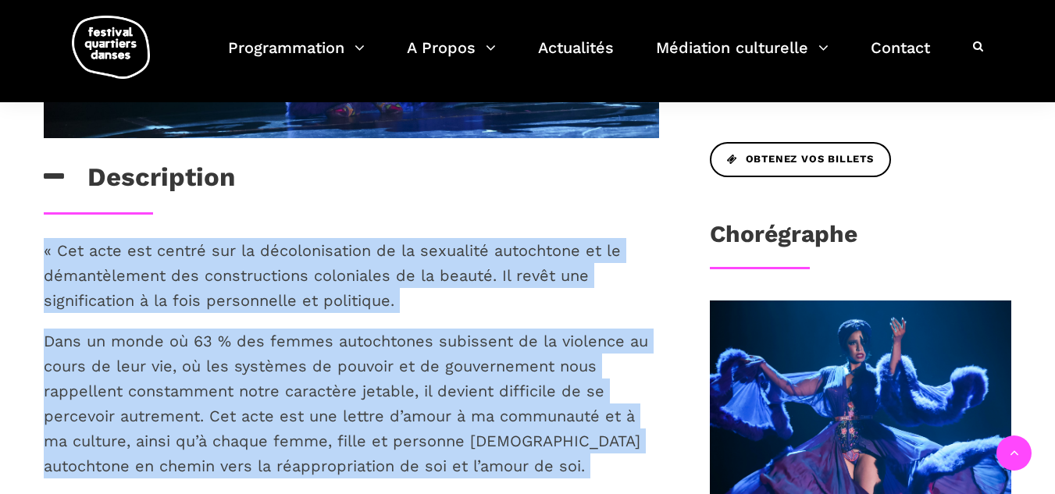
drag, startPoint x: 510, startPoint y: 372, endPoint x: 34, endPoint y: 231, distance: 495.9
click at [34, 231] on div "Description « Cet acte est centré sur la décolonisation de la sexualité autocht…" at bounding box center [351, 270] width 647 height 1154
copy div "« Cet acte est centré sur la décolonisation de la sexualité autochtone et le dé…"
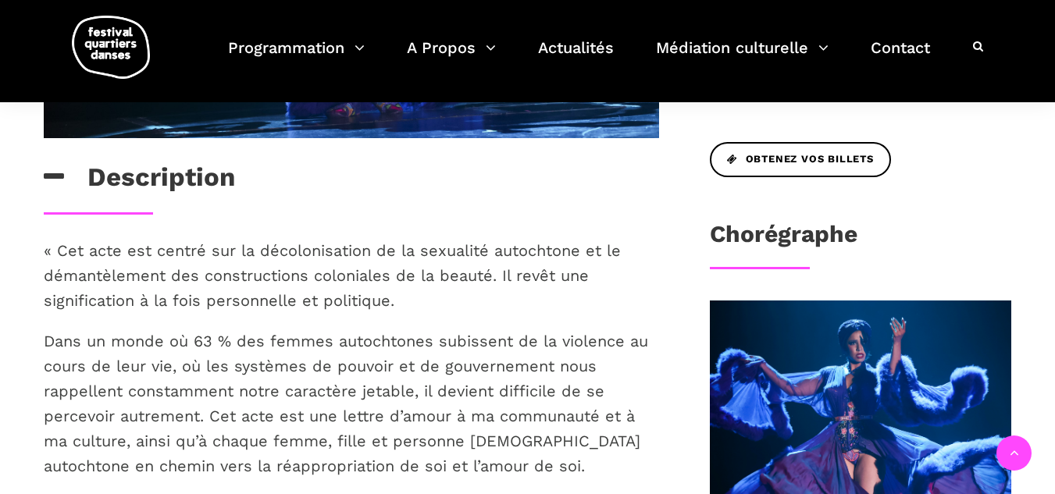
click at [395, 201] on div "Description" at bounding box center [351, 187] width 647 height 51
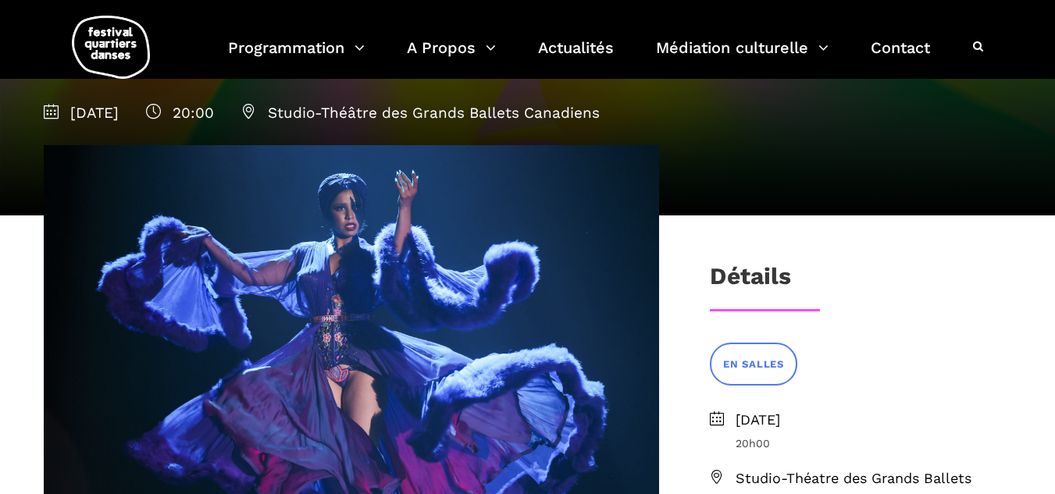
scroll to position [0, 0]
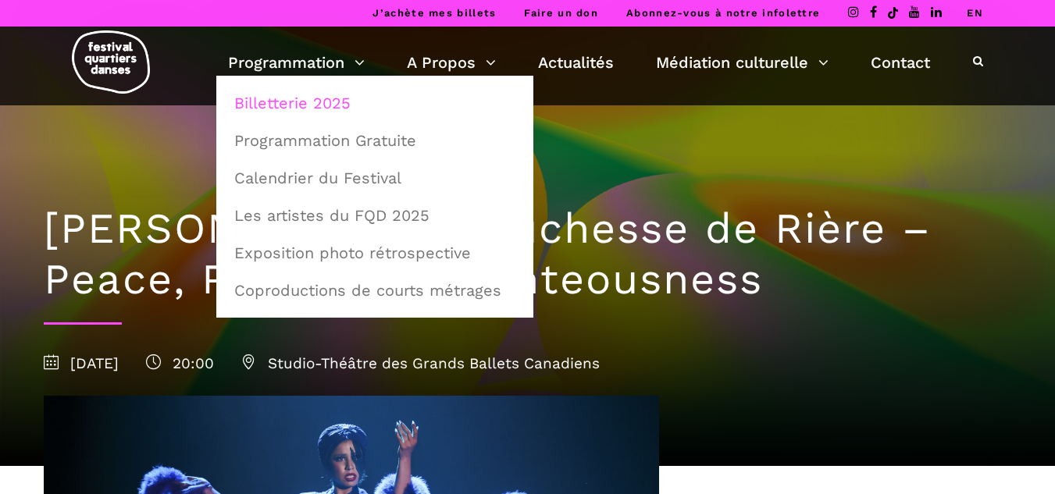
click at [305, 100] on link "Billetterie 2025" at bounding box center [375, 103] width 300 height 36
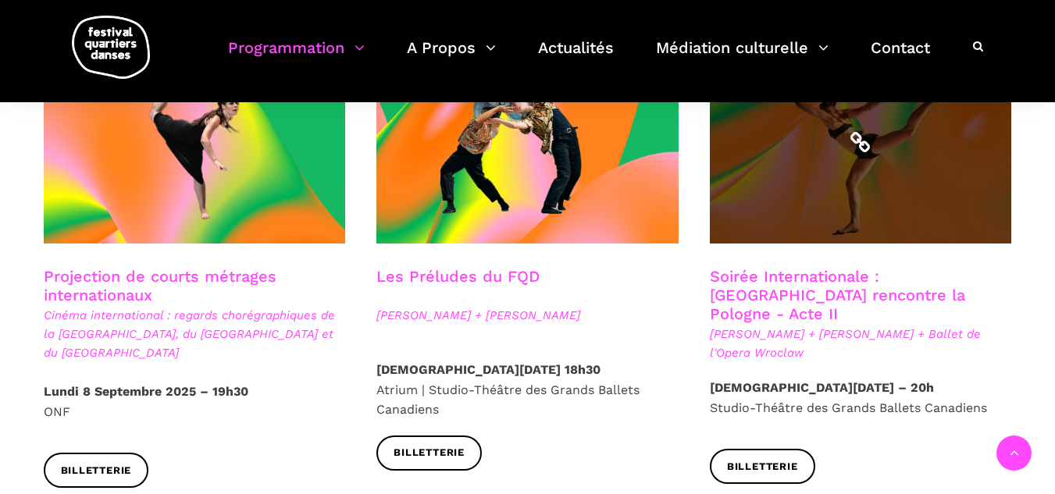
scroll to position [1405, 0]
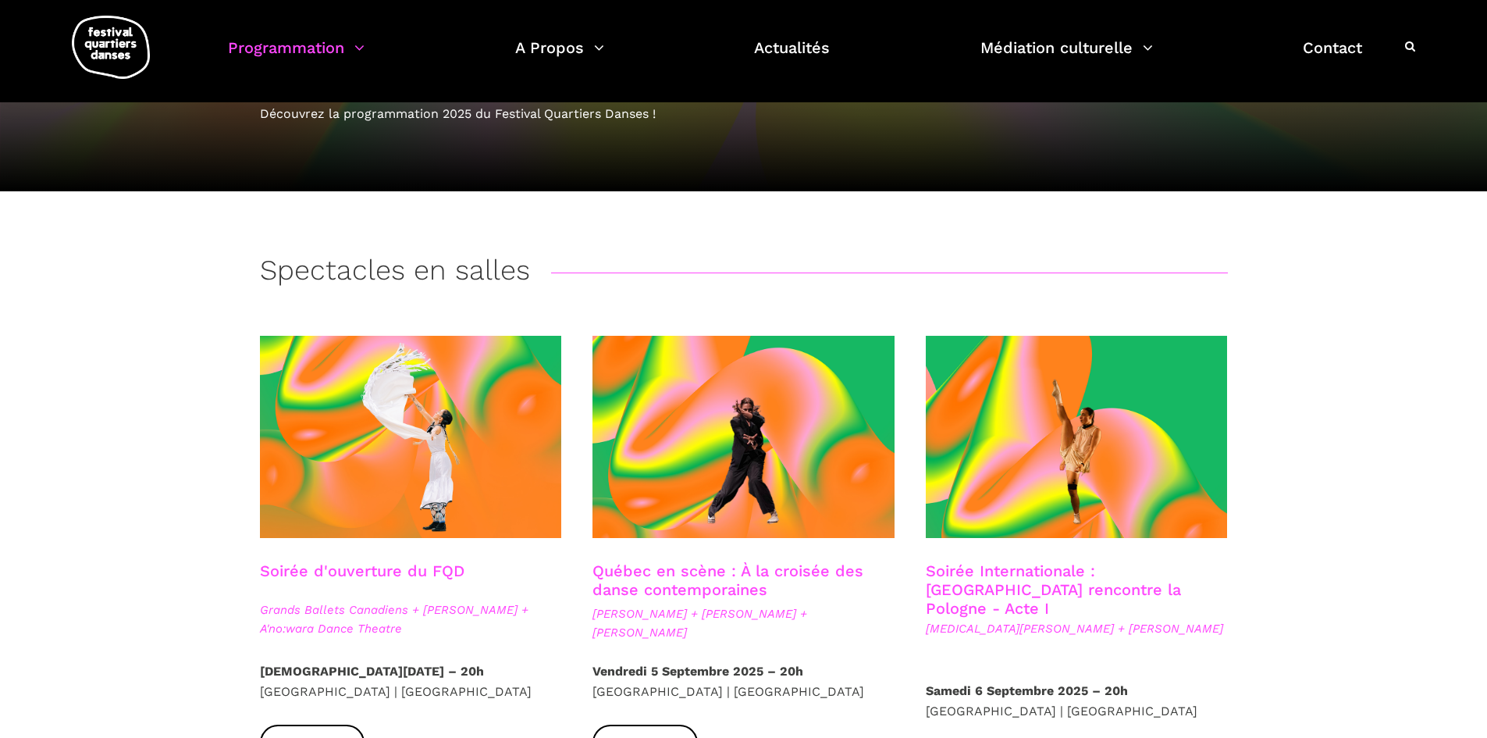
scroll to position [156, 0]
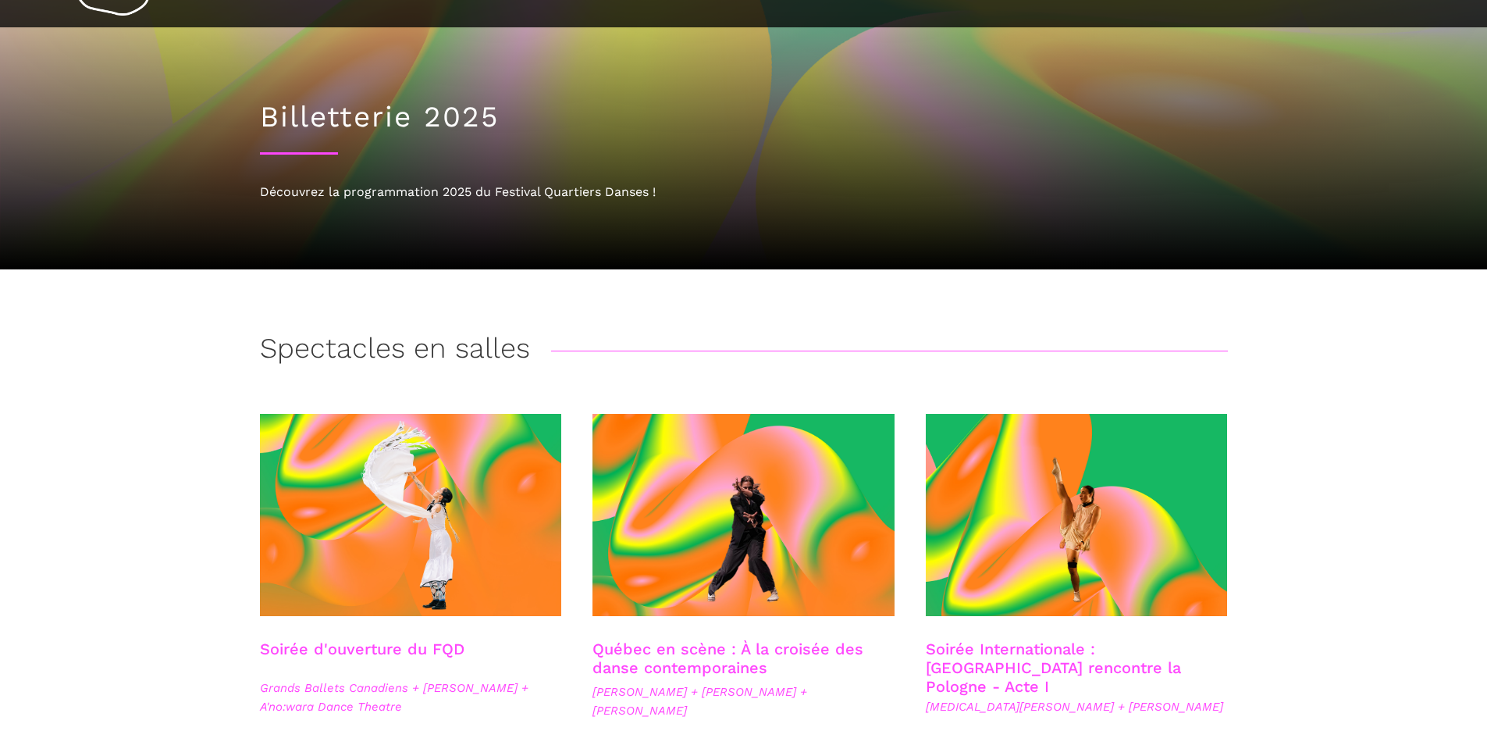
scroll to position [78, 0]
